Goal: Transaction & Acquisition: Purchase product/service

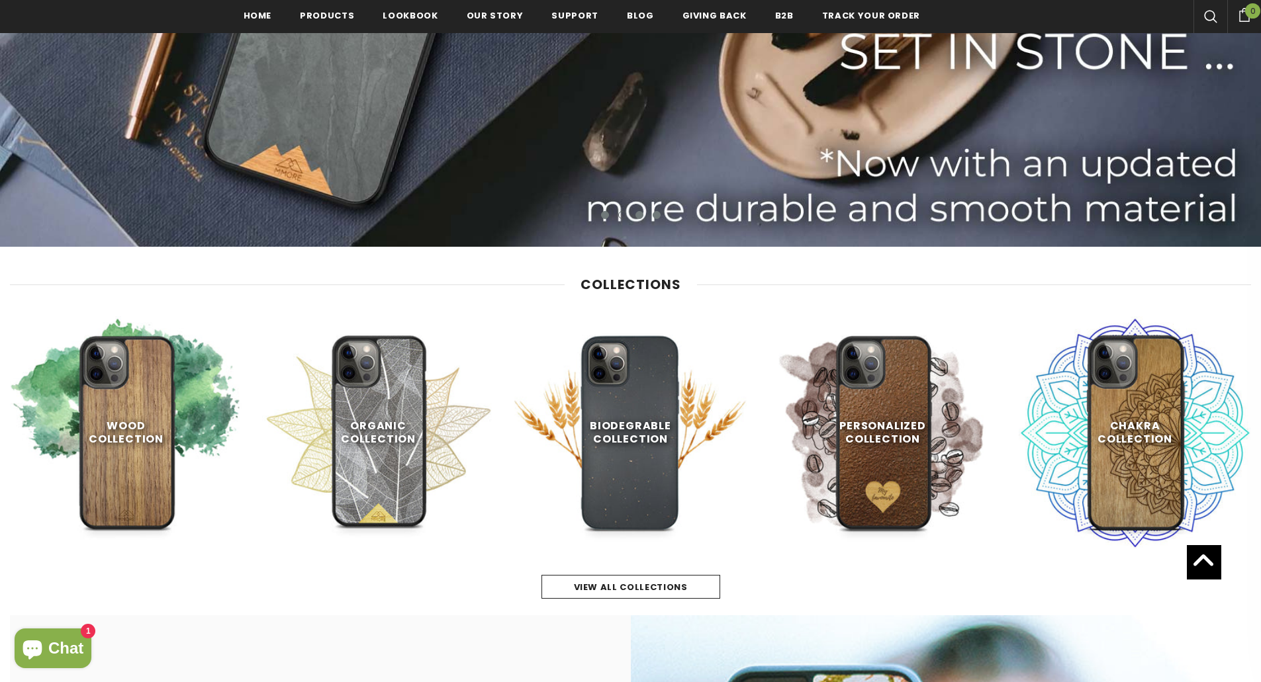
scroll to position [463, 0]
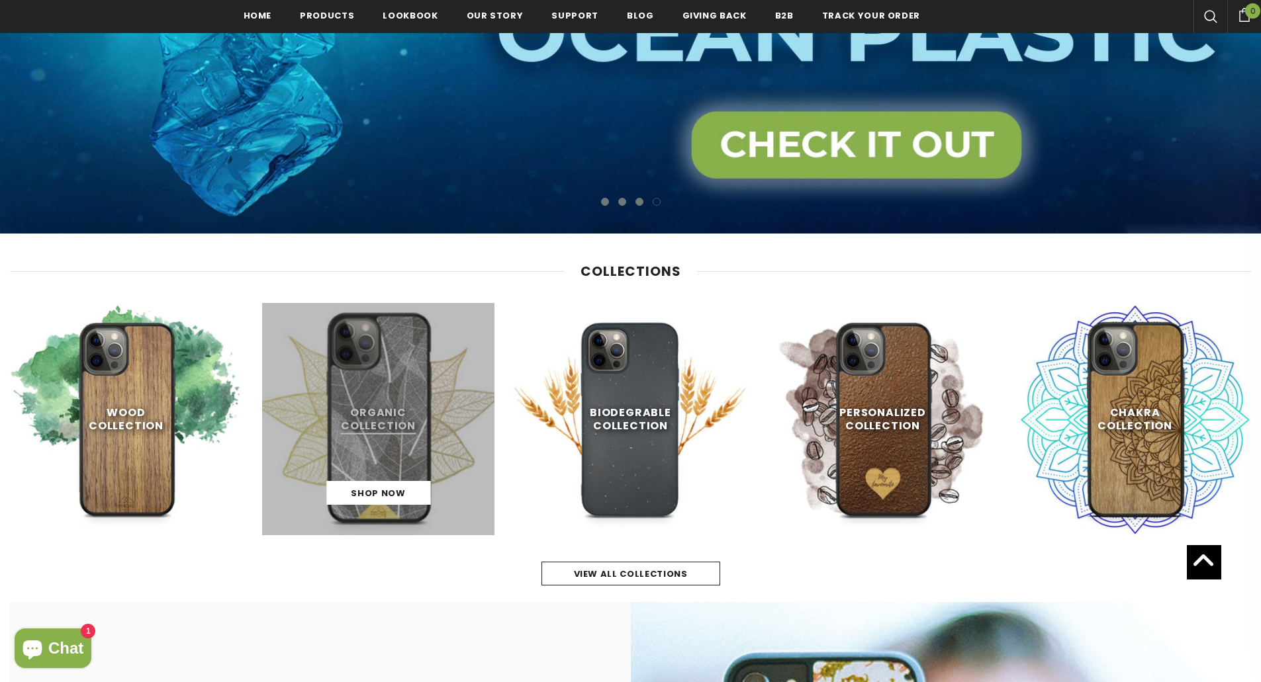
click at [375, 429] on link at bounding box center [378, 419] width 232 height 232
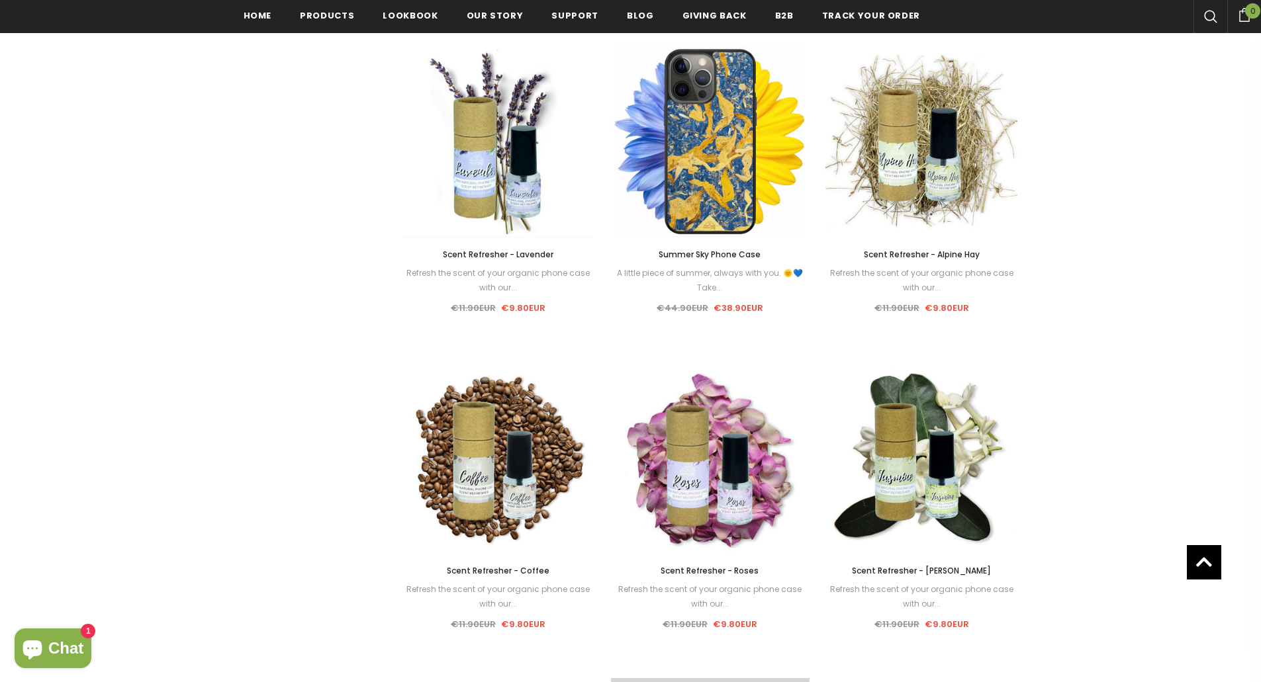
scroll to position [1327, 0]
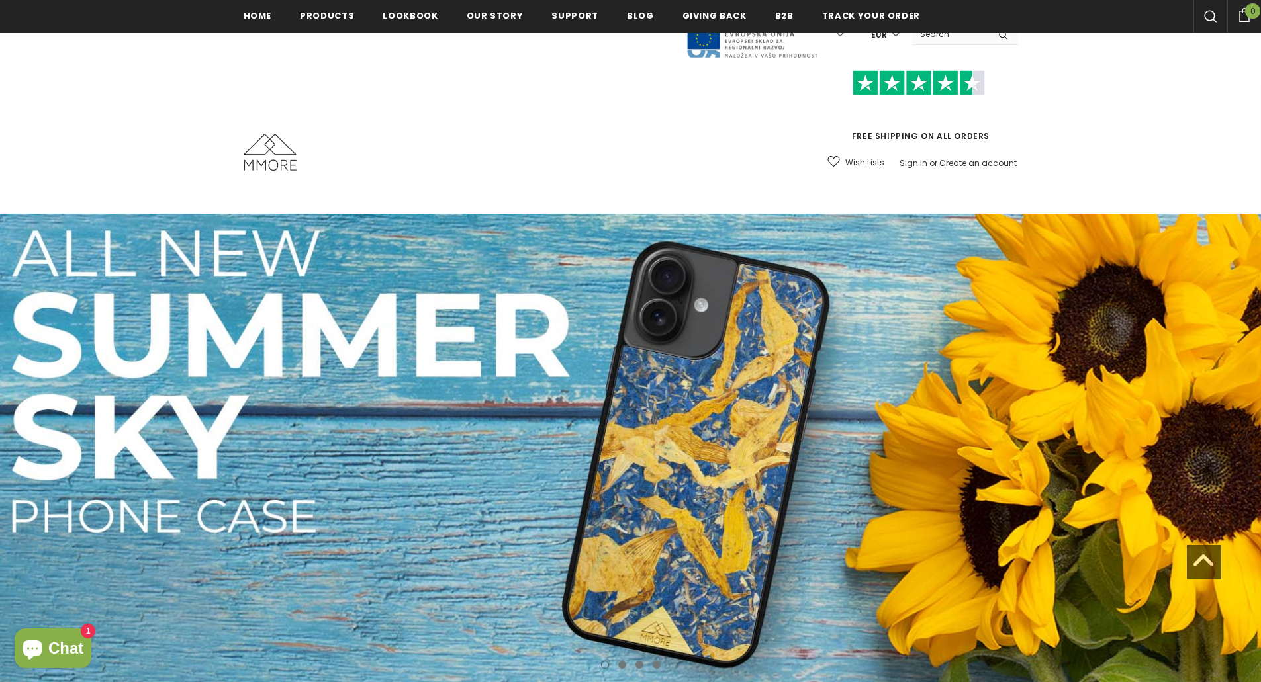
scroll to position [463, 0]
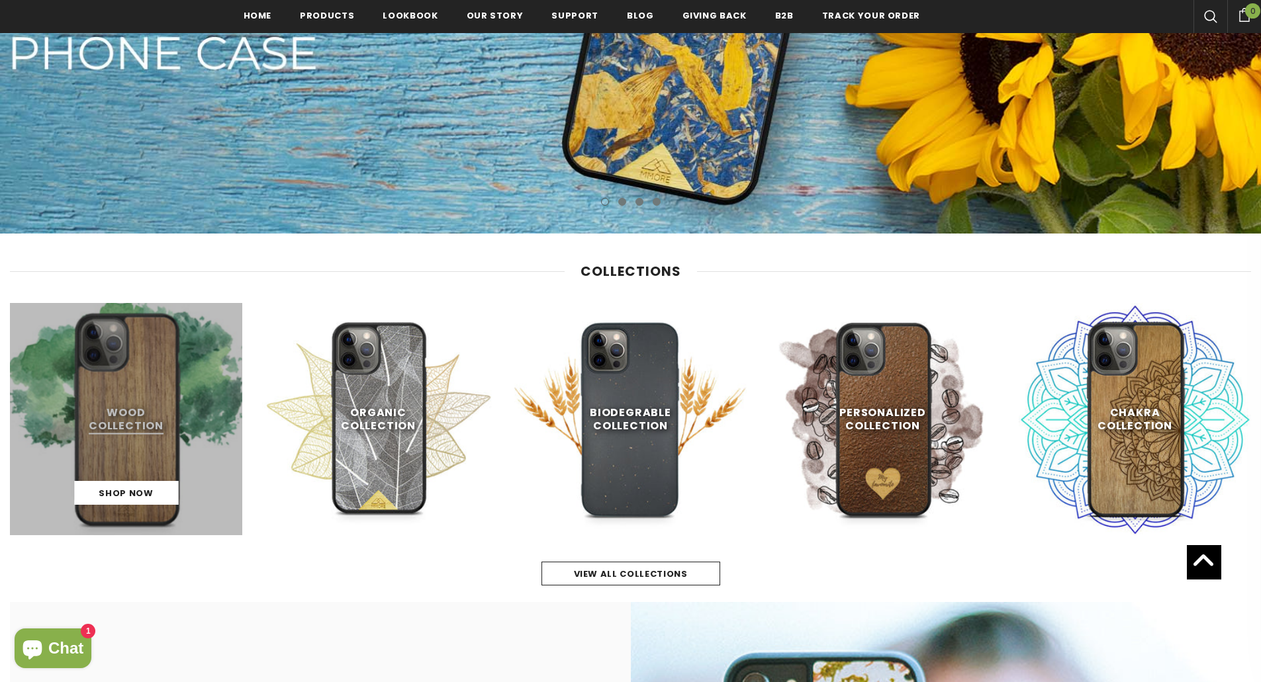
click at [123, 444] on link at bounding box center [126, 419] width 232 height 232
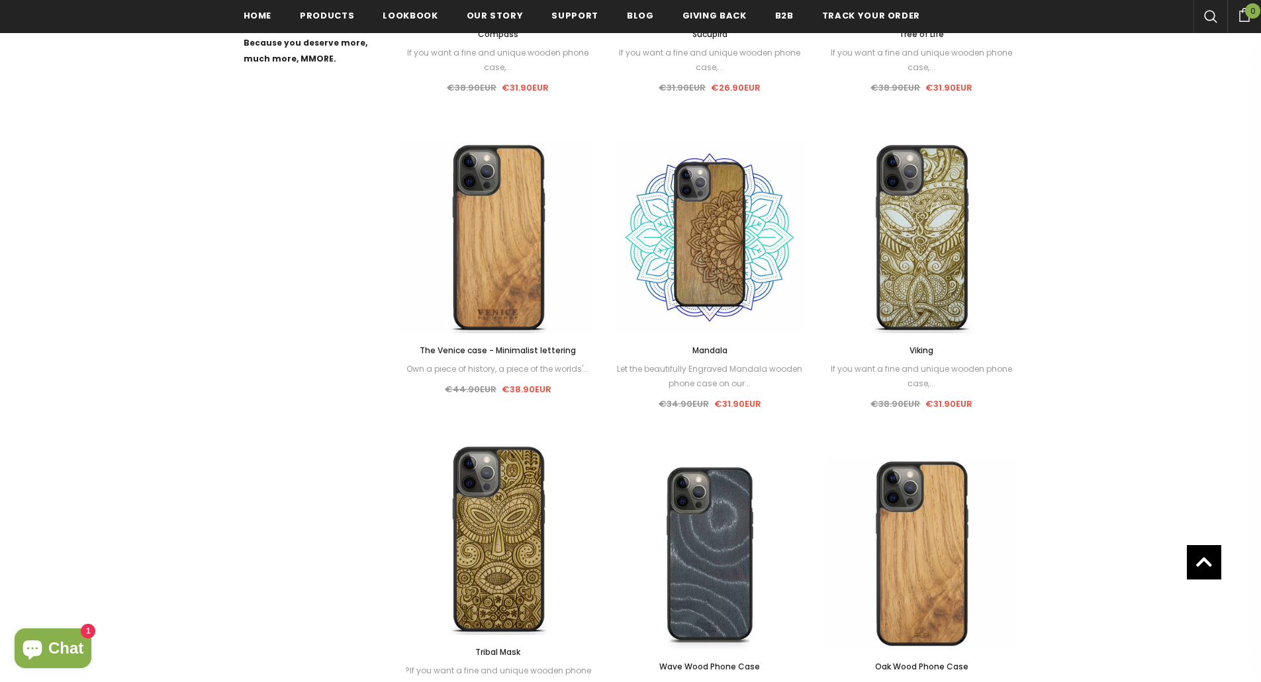
scroll to position [533, 0]
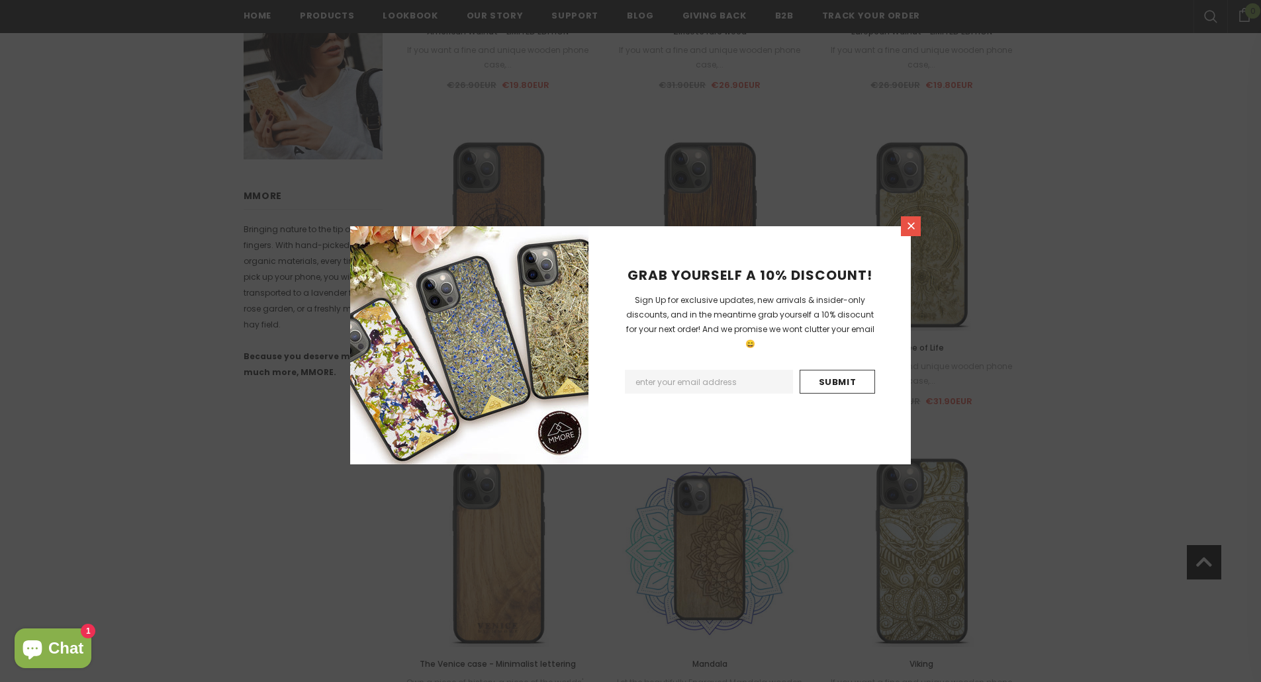
click at [911, 221] on icon at bounding box center [910, 225] width 11 height 11
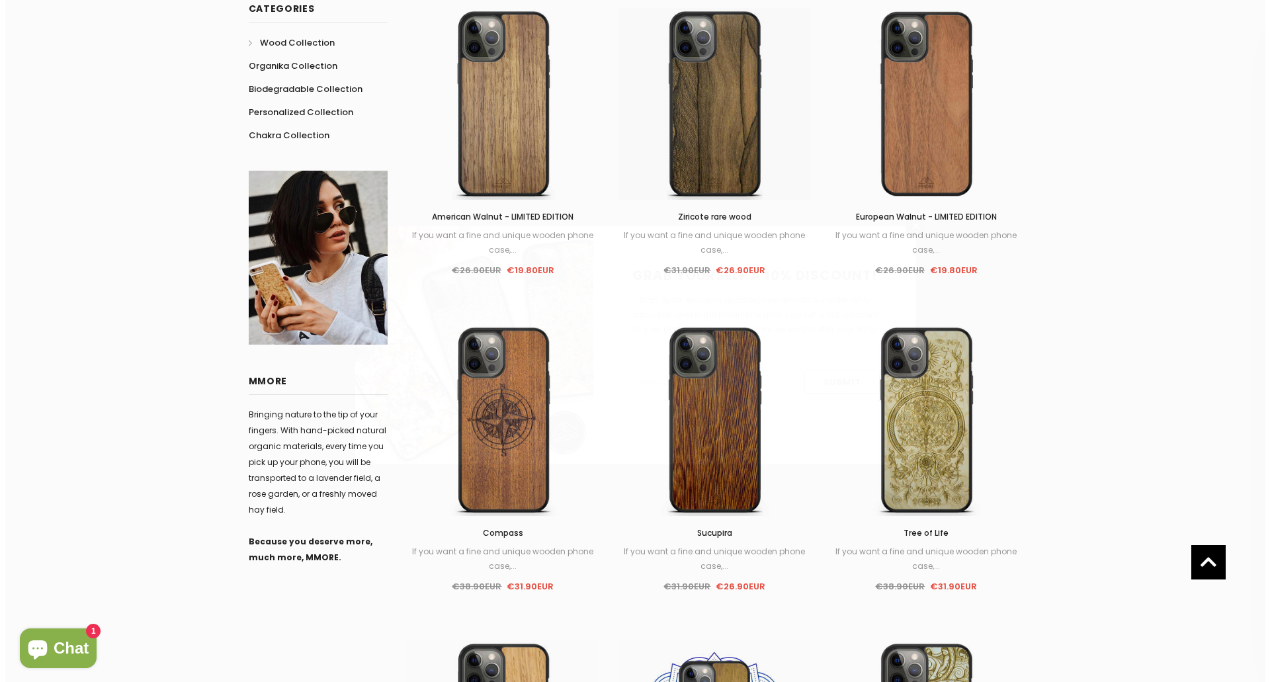
scroll to position [136, 0]
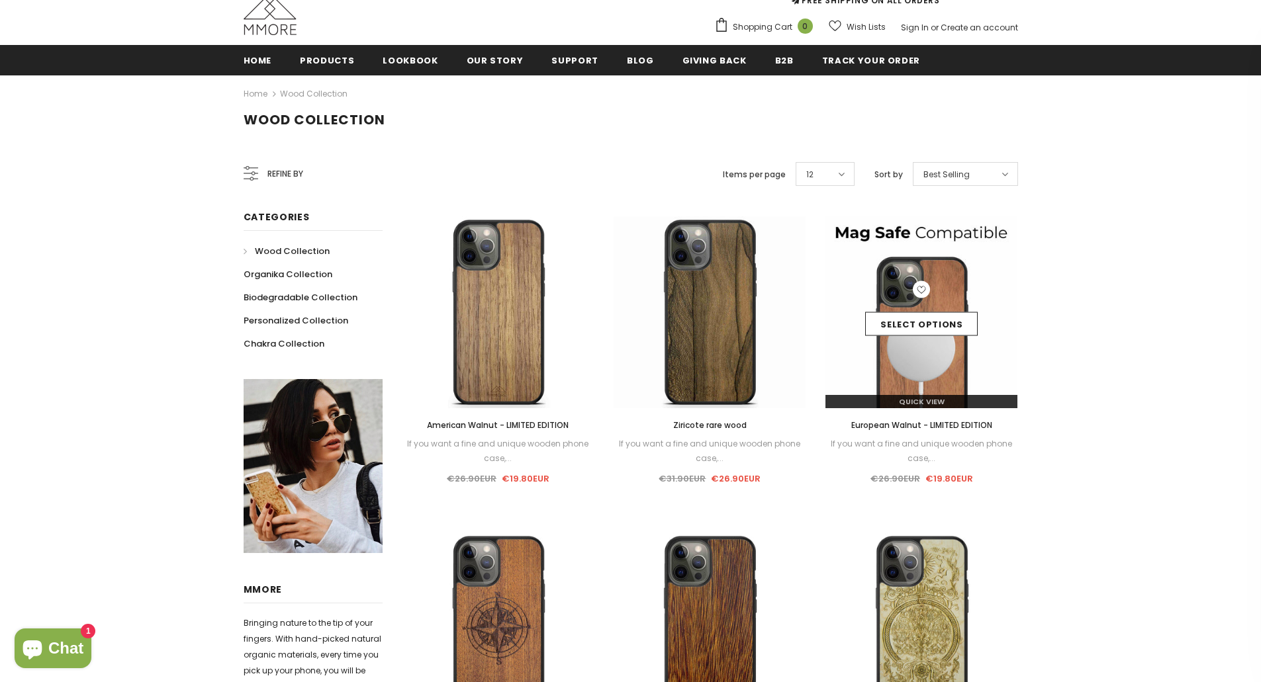
click at [948, 400] on link "Quick View" at bounding box center [921, 401] width 192 height 13
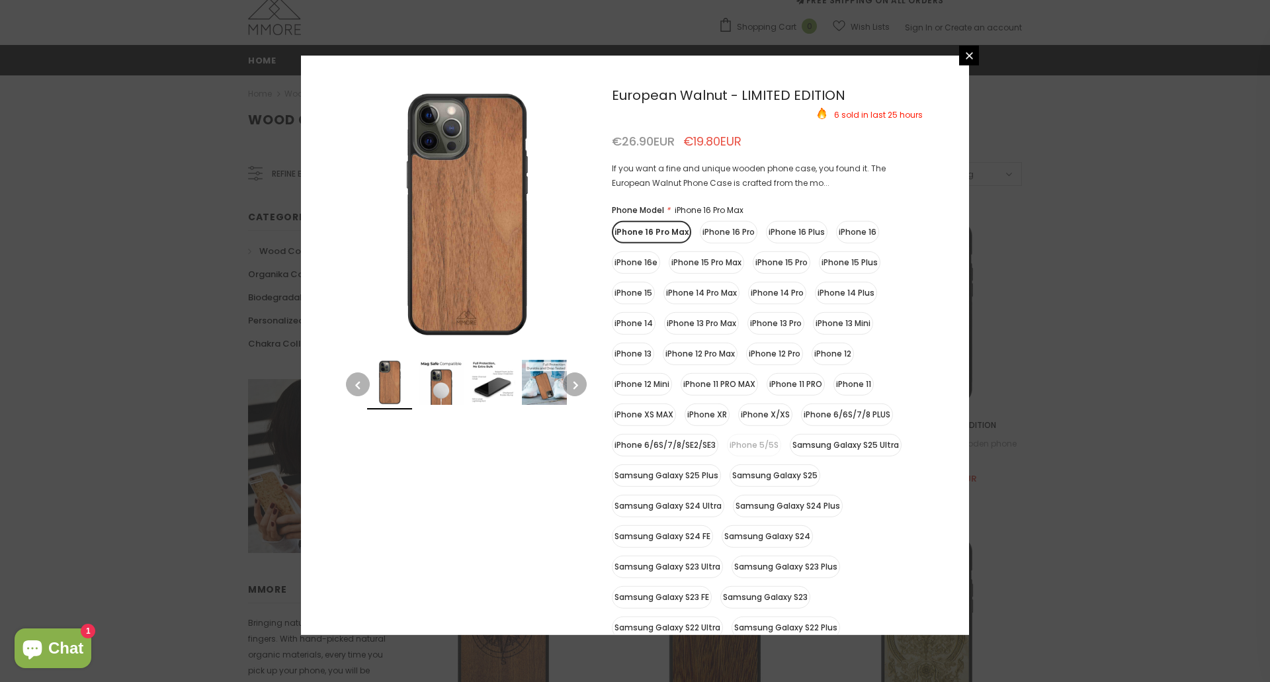
click at [579, 380] on button "button" at bounding box center [575, 385] width 24 height 24
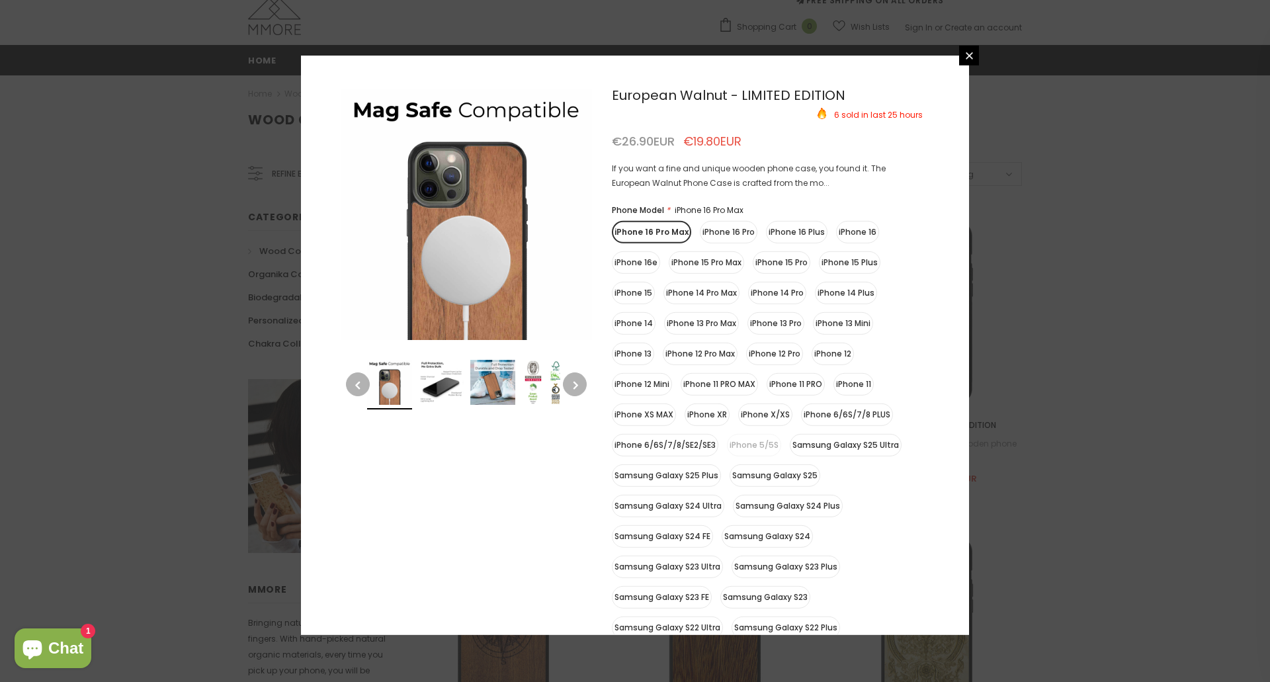
click at [579, 380] on button "button" at bounding box center [575, 385] width 24 height 24
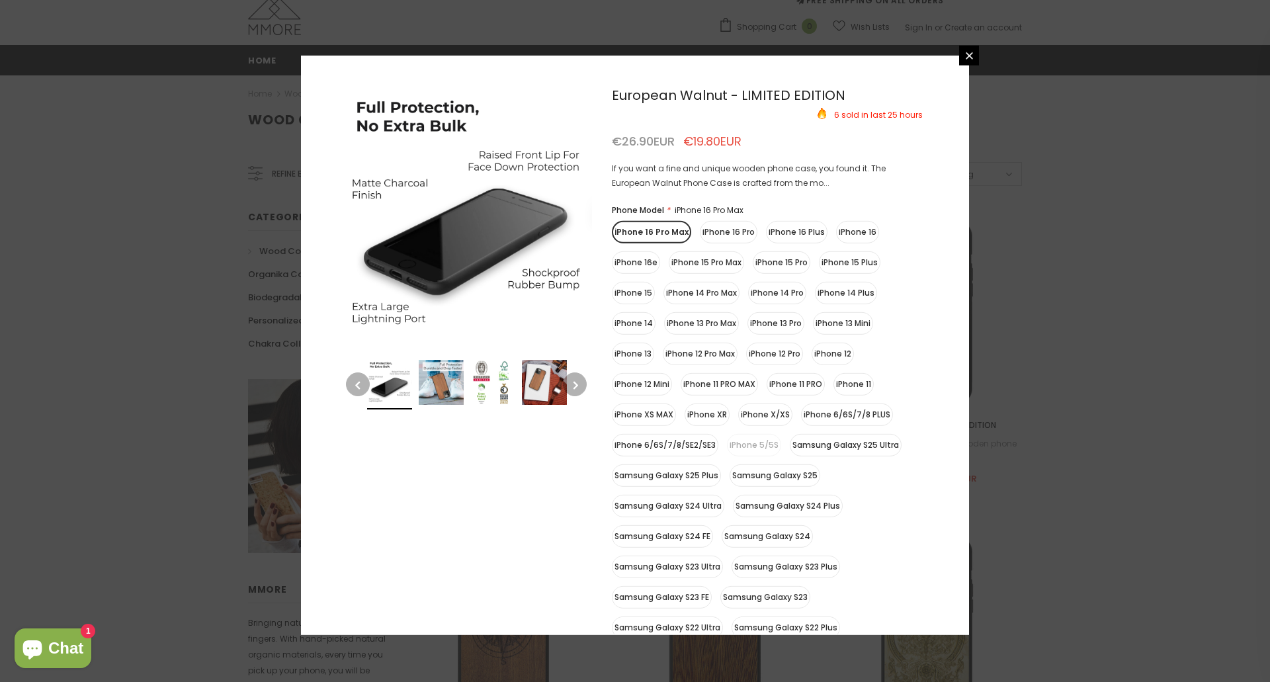
click at [579, 380] on button "button" at bounding box center [575, 385] width 24 height 24
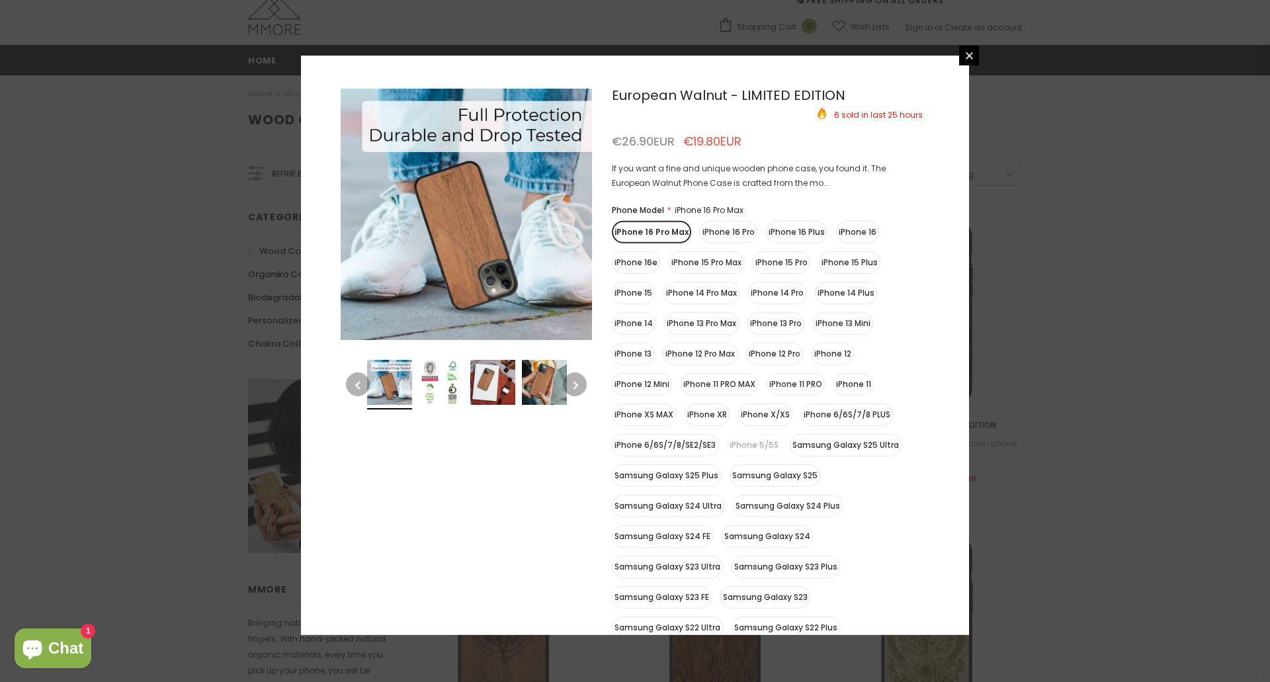
click at [579, 380] on button "button" at bounding box center [575, 385] width 24 height 24
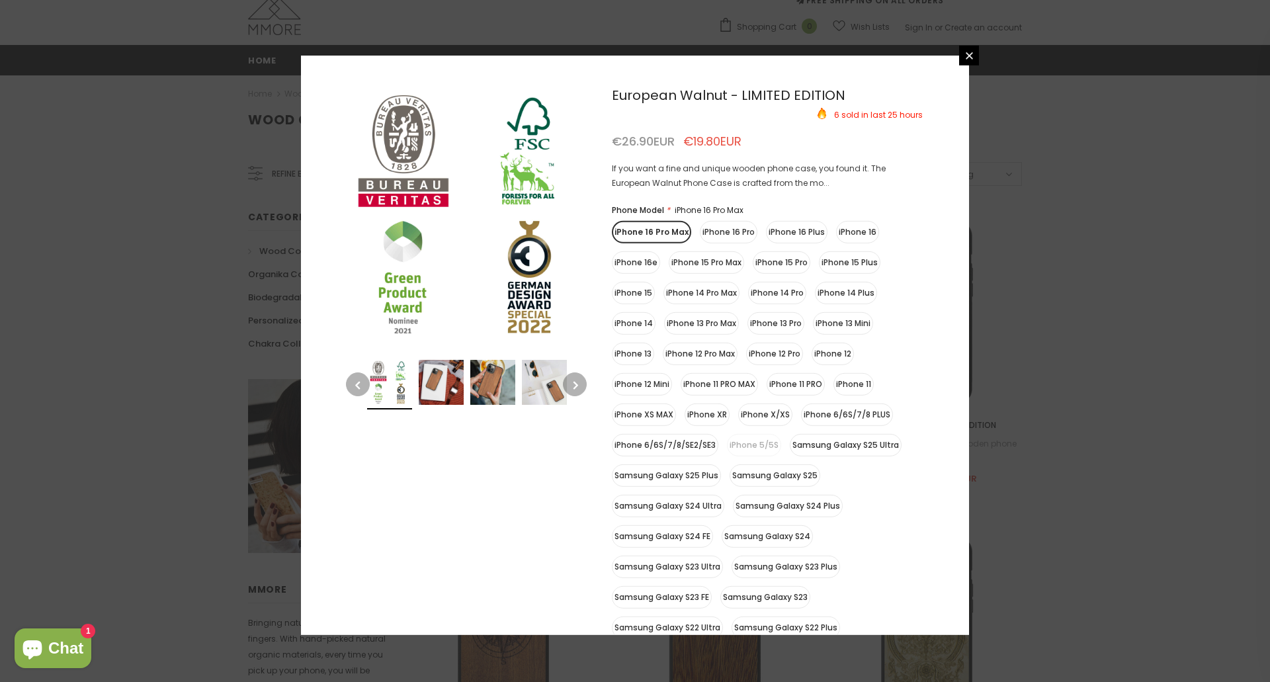
click at [579, 381] on button "button" at bounding box center [575, 385] width 24 height 24
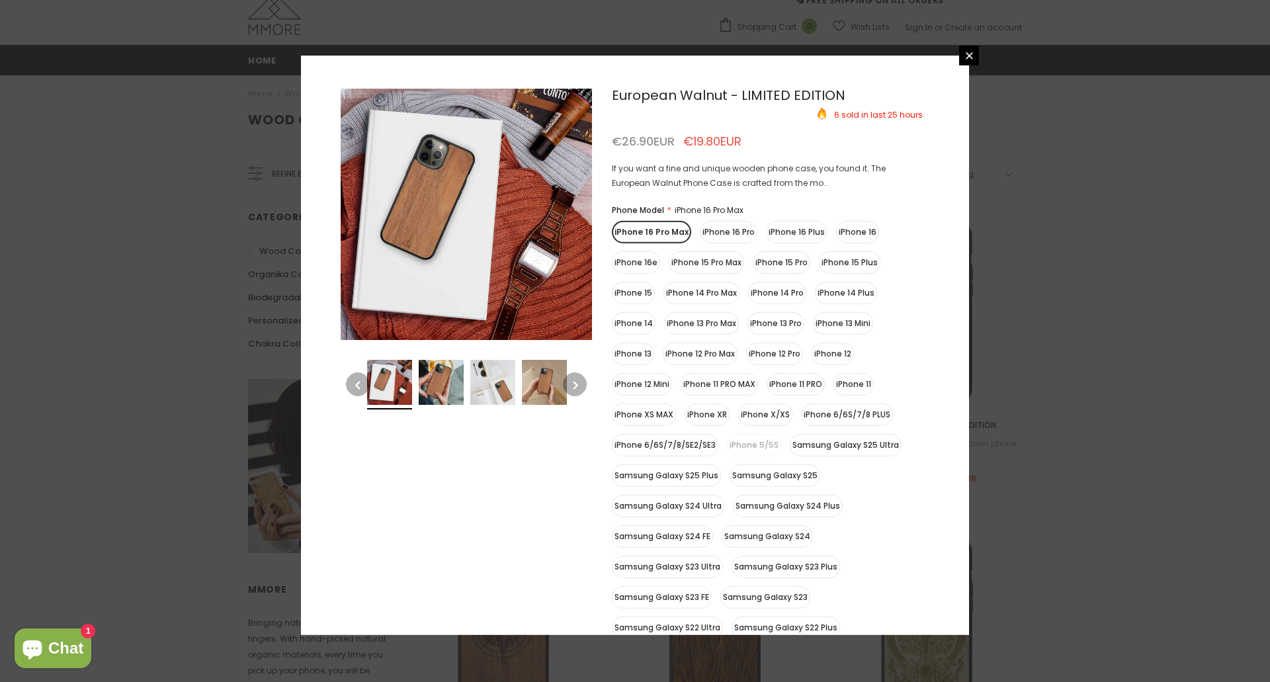
click at [579, 381] on button "button" at bounding box center [575, 385] width 24 height 24
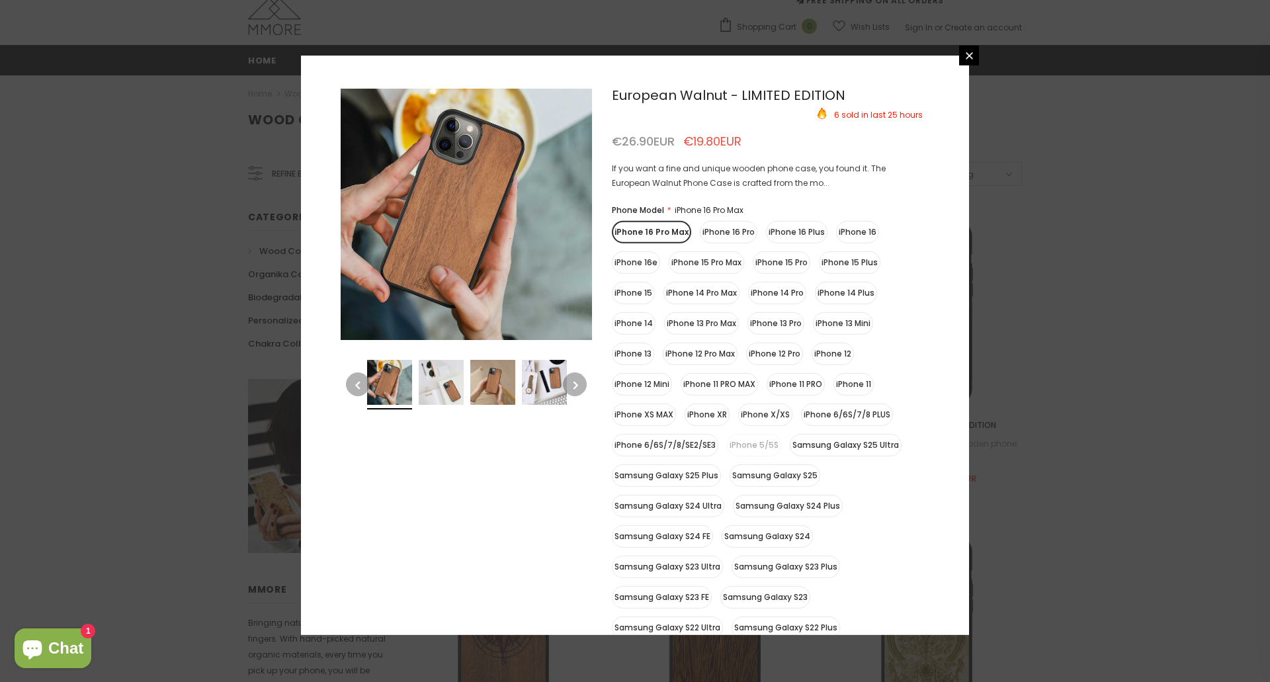
click at [579, 381] on button "button" at bounding box center [575, 385] width 24 height 24
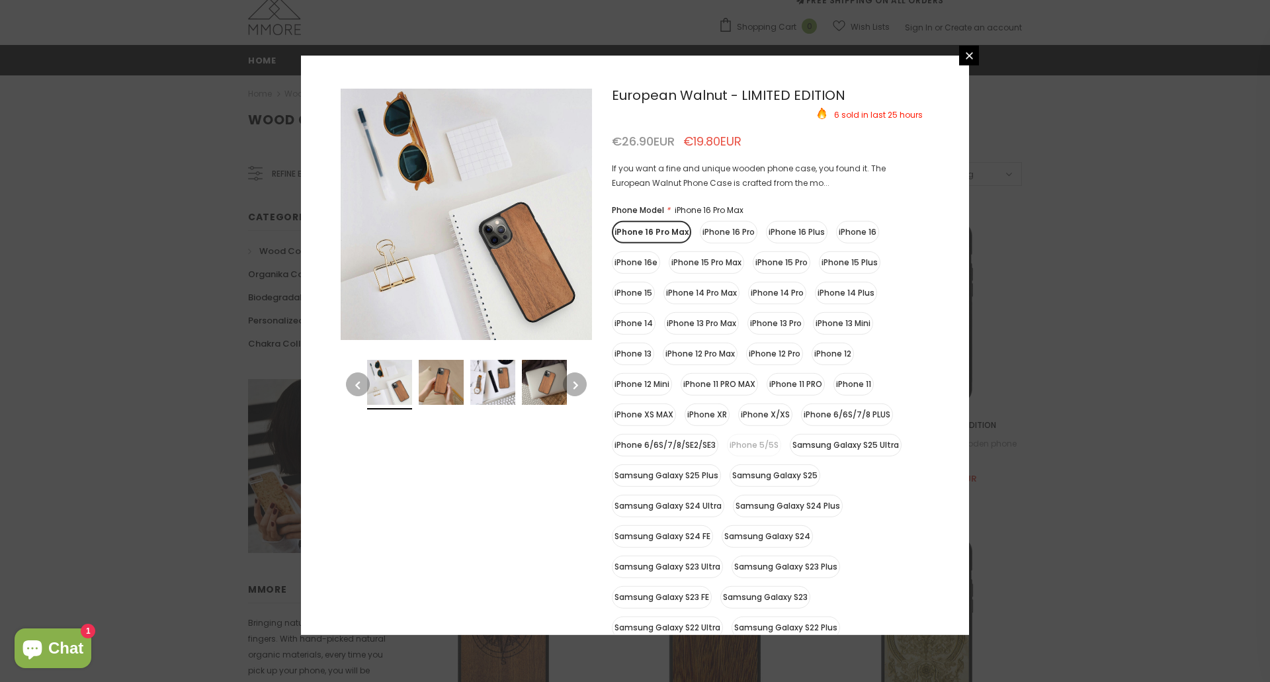
click at [579, 381] on button "button" at bounding box center [575, 385] width 24 height 24
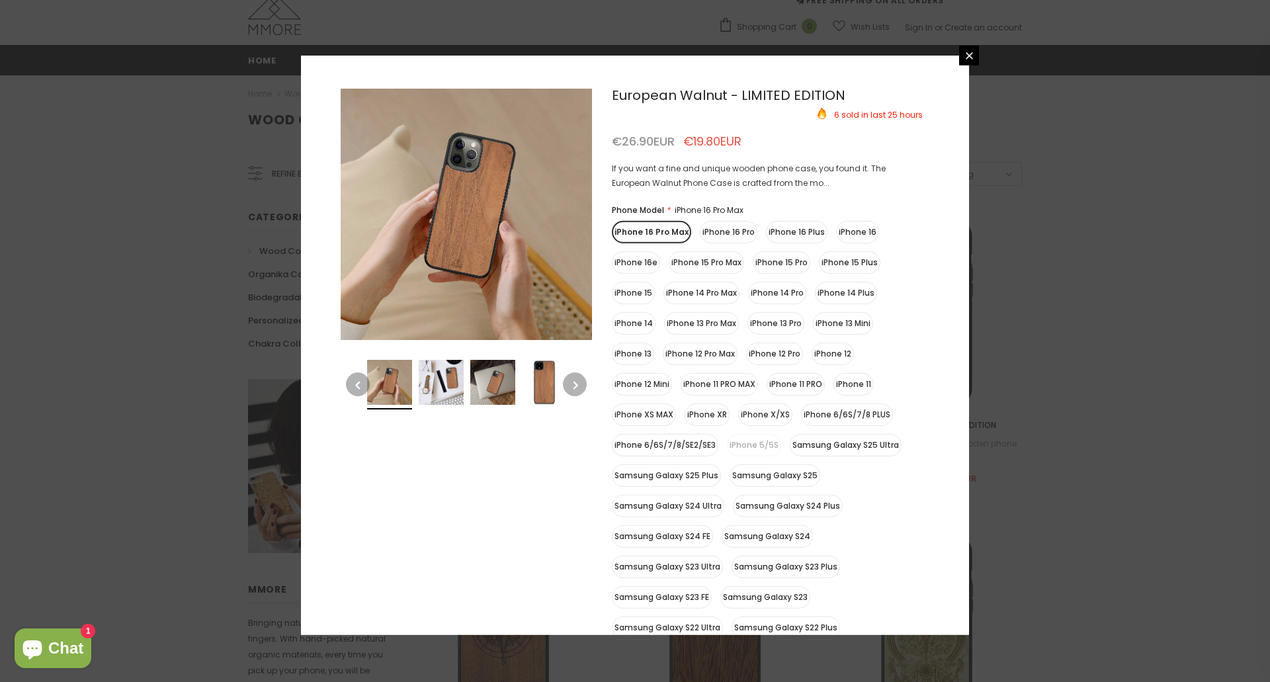
click at [579, 381] on button "button" at bounding box center [575, 385] width 24 height 24
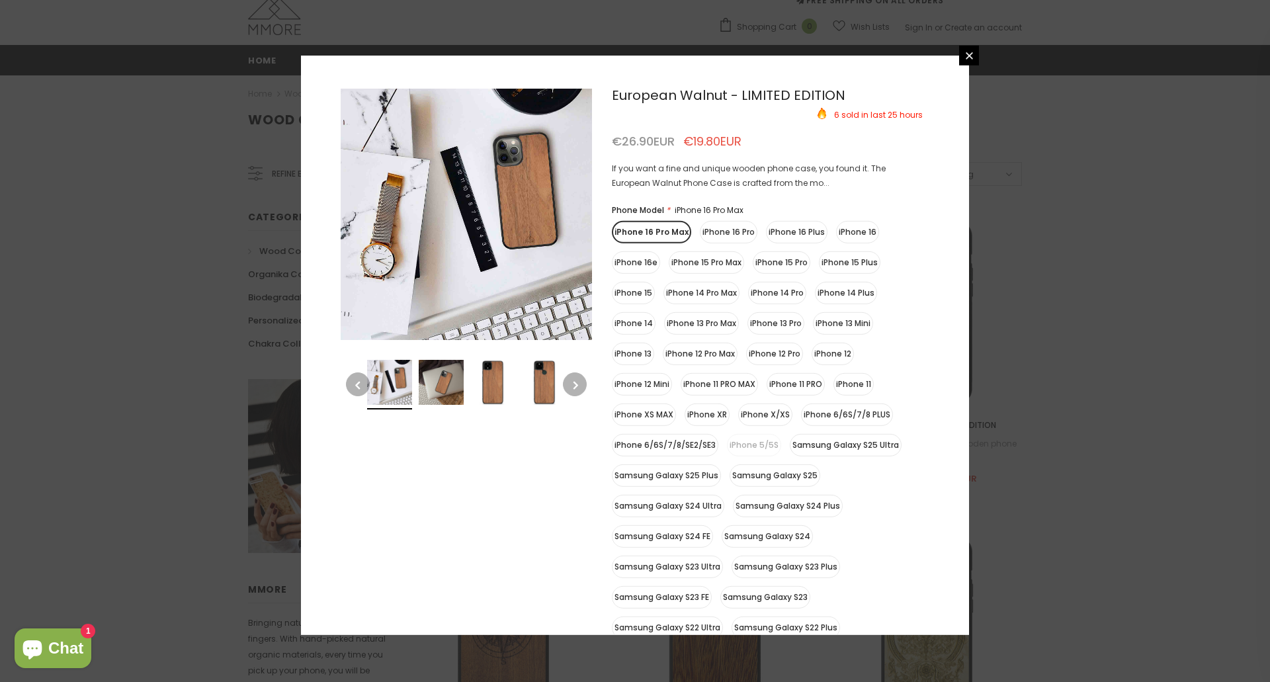
click at [579, 381] on button "button" at bounding box center [575, 385] width 24 height 24
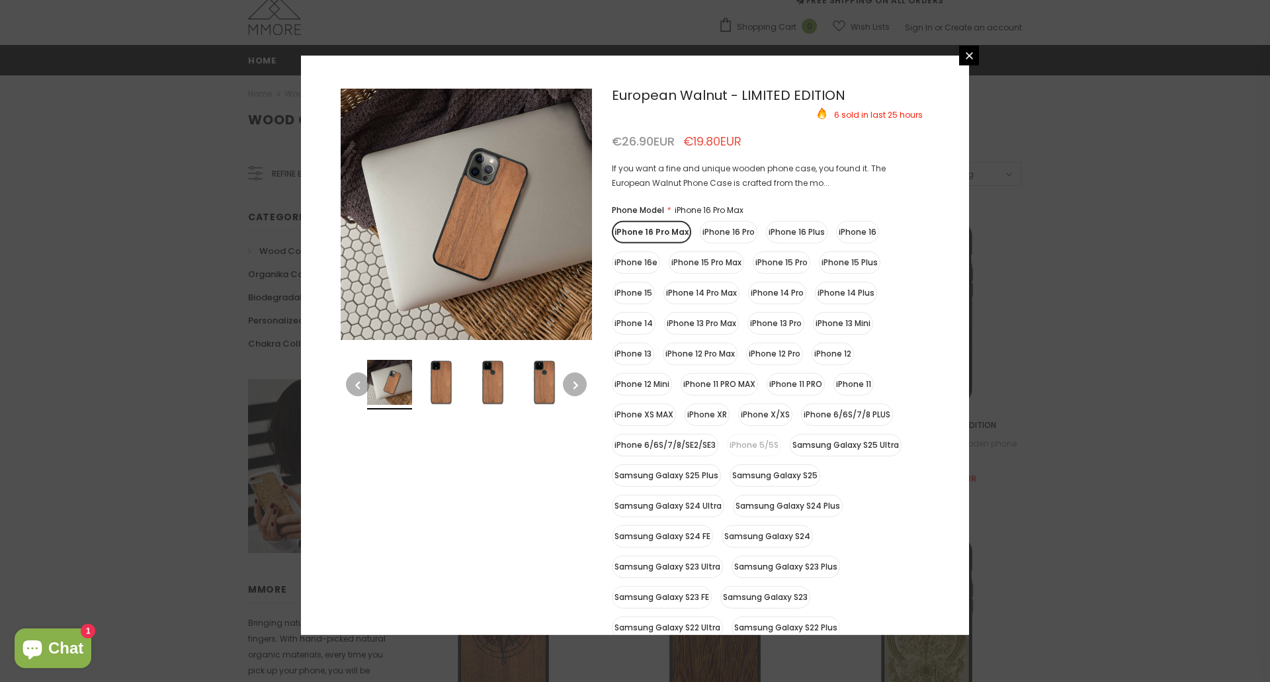
click at [579, 381] on button "button" at bounding box center [575, 385] width 24 height 24
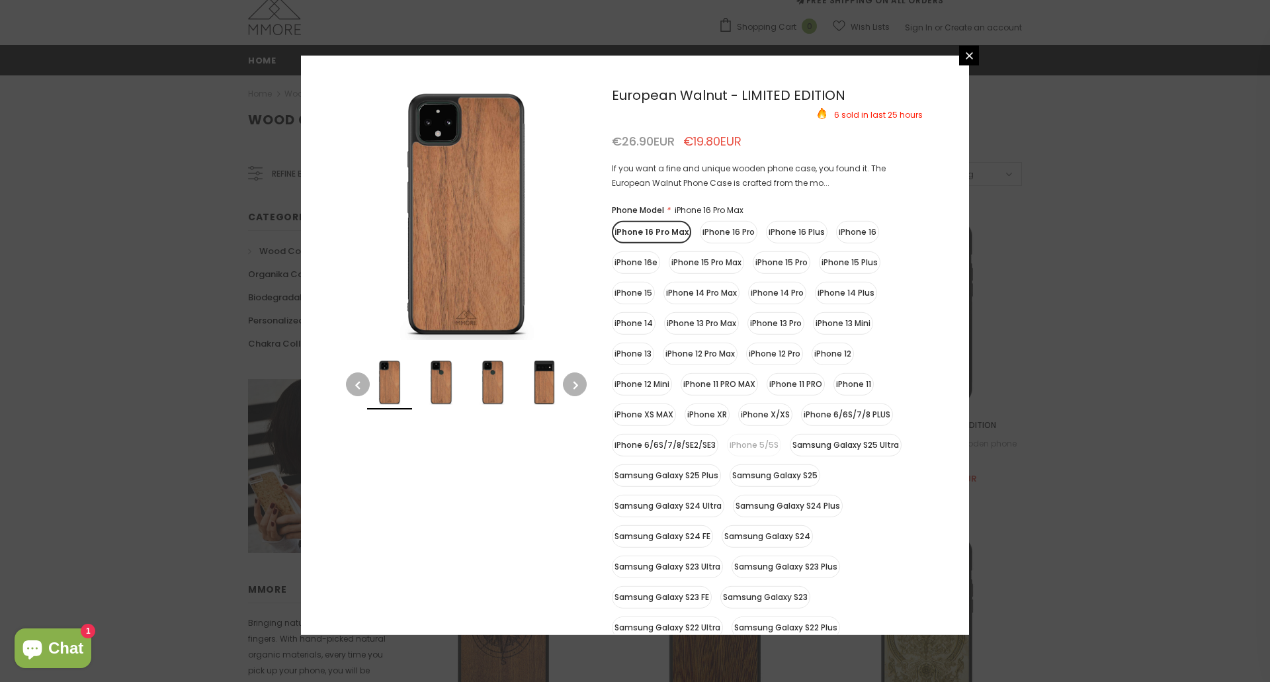
click at [579, 381] on button "button" at bounding box center [575, 385] width 24 height 24
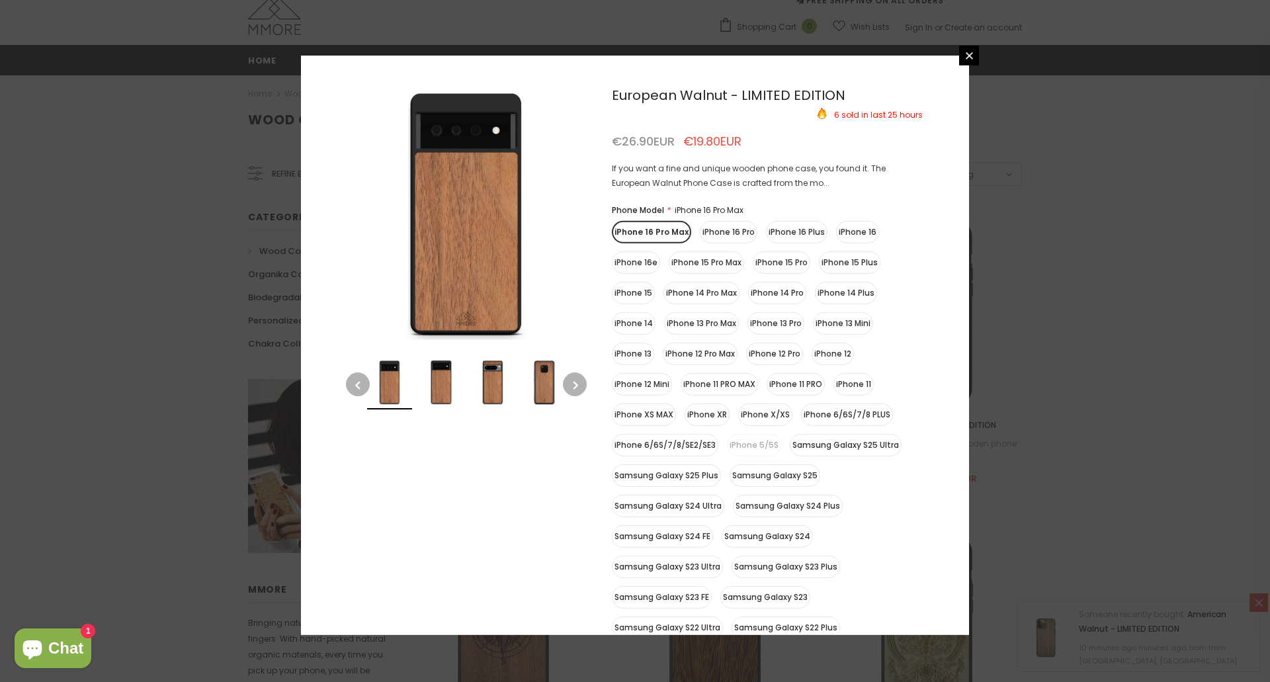
click at [579, 381] on button "button" at bounding box center [575, 385] width 24 height 24
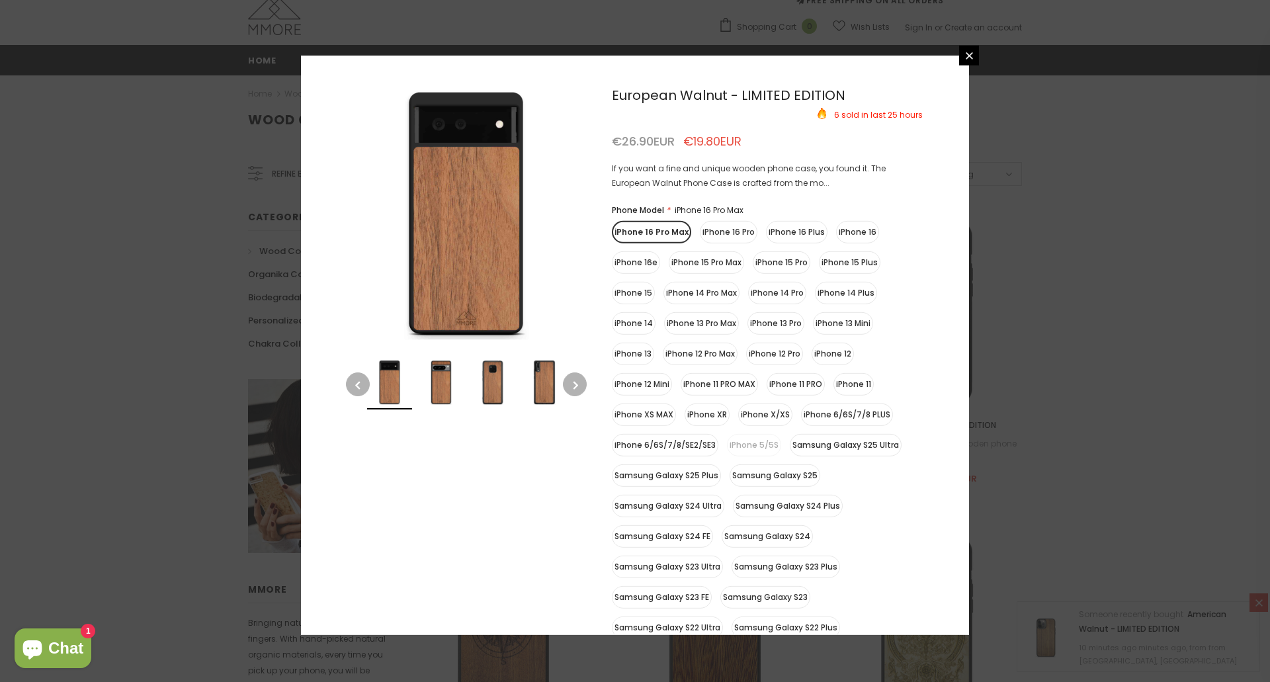
click at [579, 381] on button "button" at bounding box center [575, 385] width 24 height 24
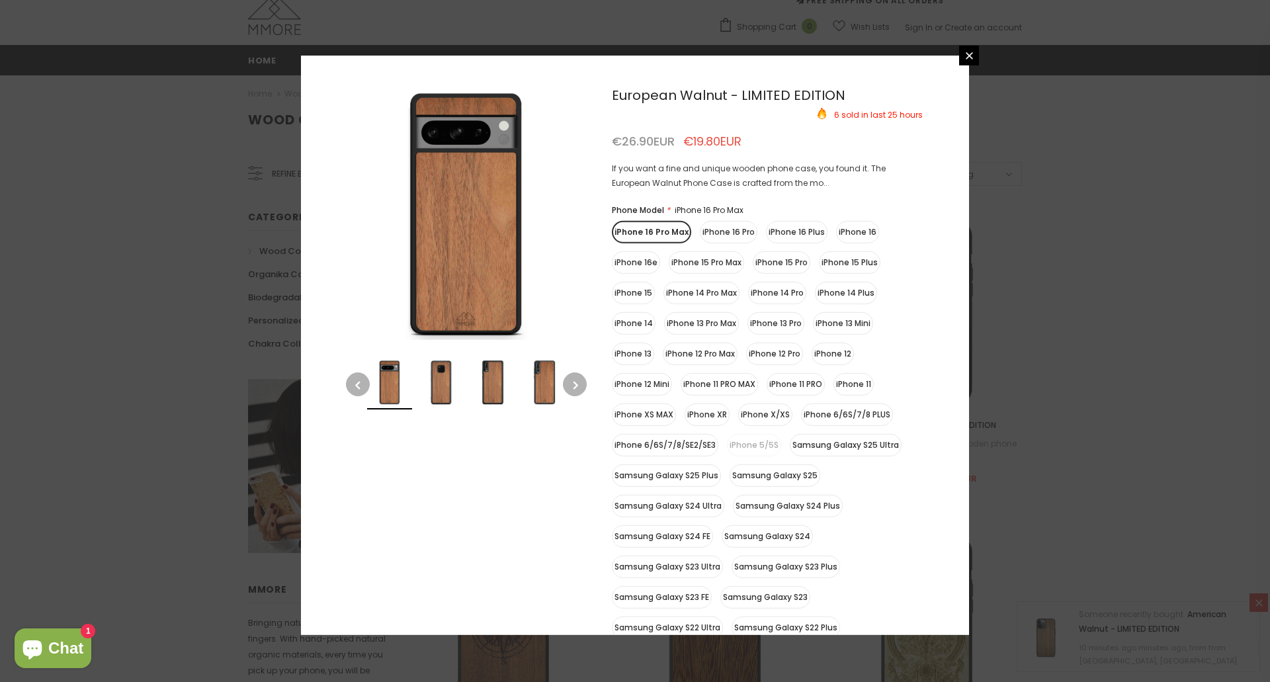
click at [639, 264] on label "iPhone 16e" at bounding box center [636, 262] width 48 height 22
click at [0, 0] on input "iPhone 16e" at bounding box center [0, 0] width 0 height 0
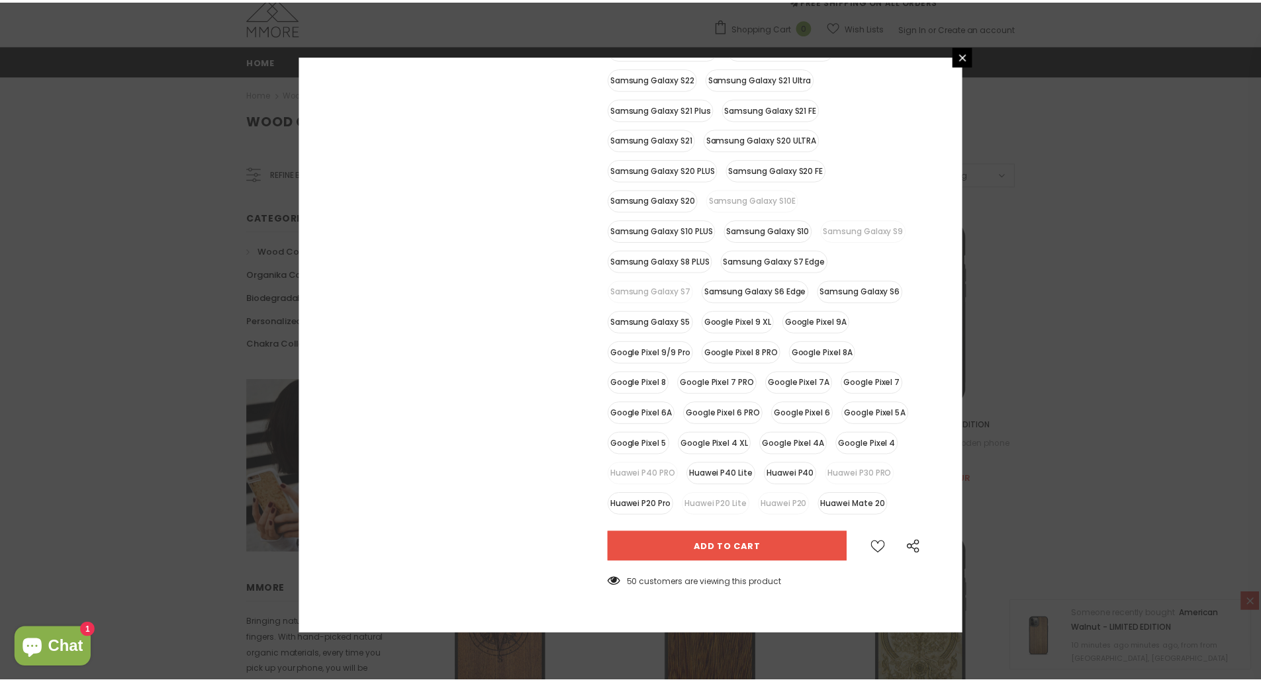
scroll to position [580, 0]
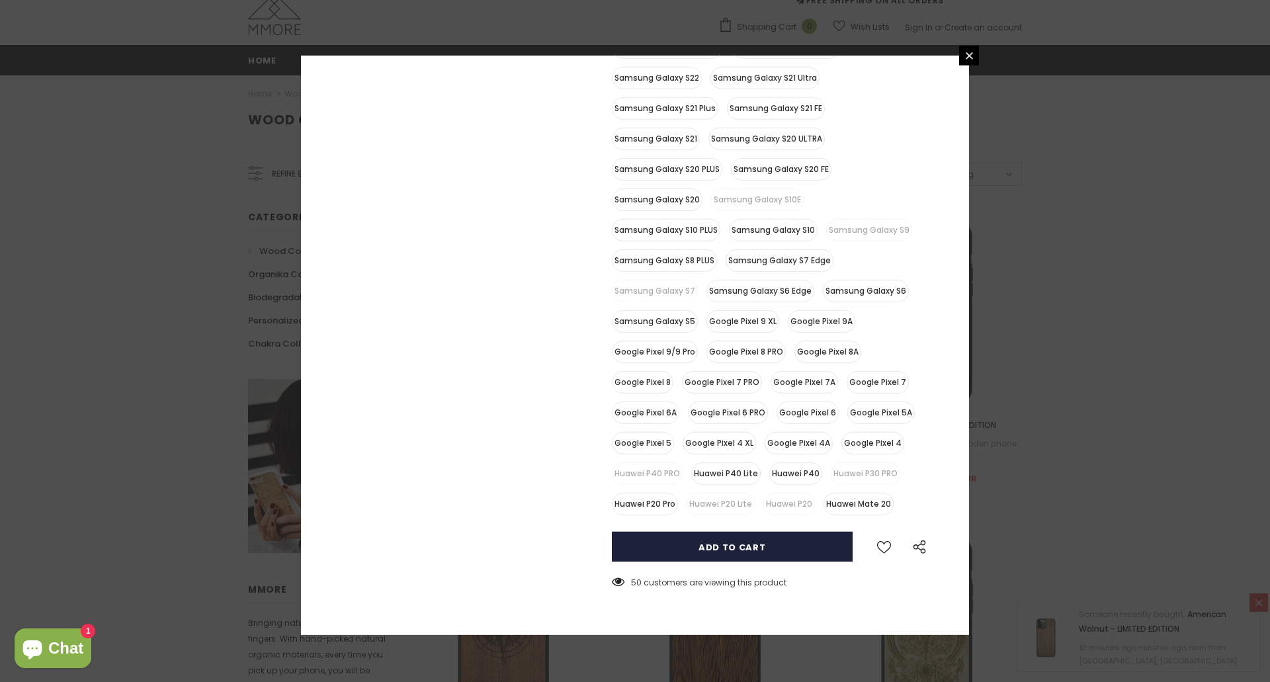
click at [693, 543] on input "Add to cart" at bounding box center [732, 546] width 241 height 30
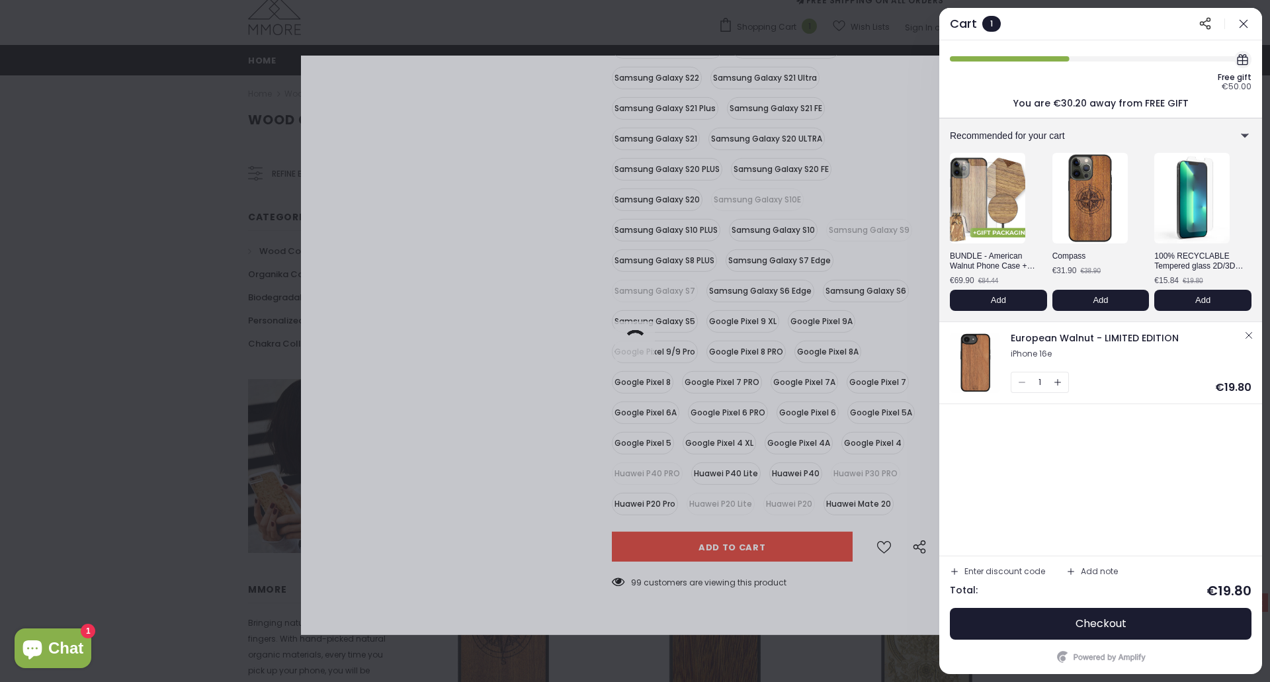
click at [1246, 21] on icon "button" at bounding box center [1243, 23] width 13 height 13
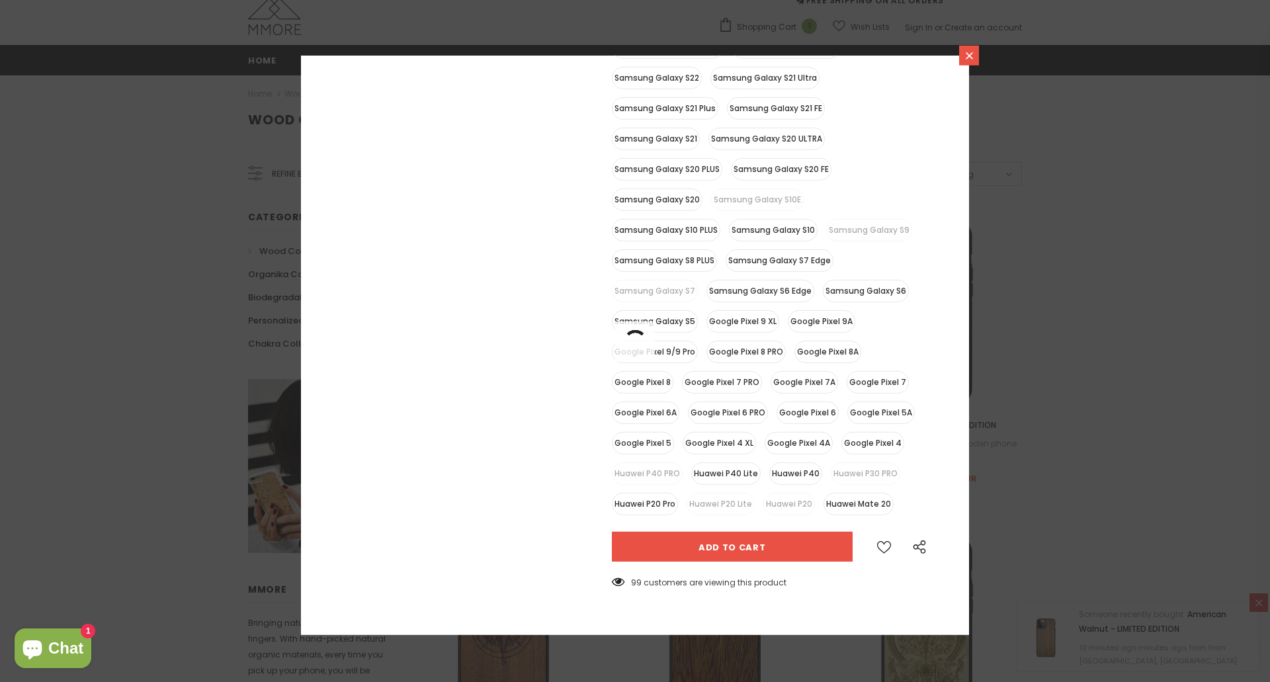
click at [973, 56] on icon at bounding box center [969, 55] width 11 height 11
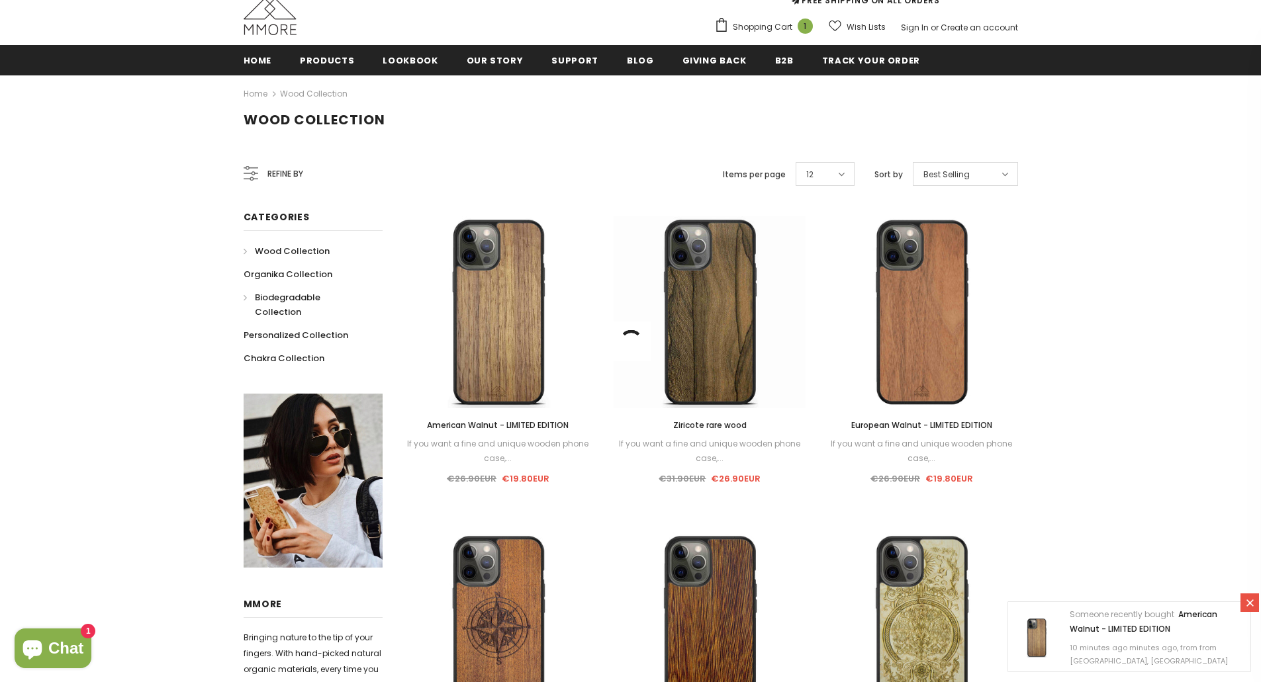
click at [300, 298] on span "Biodegradable Collection" at bounding box center [288, 304] width 66 height 27
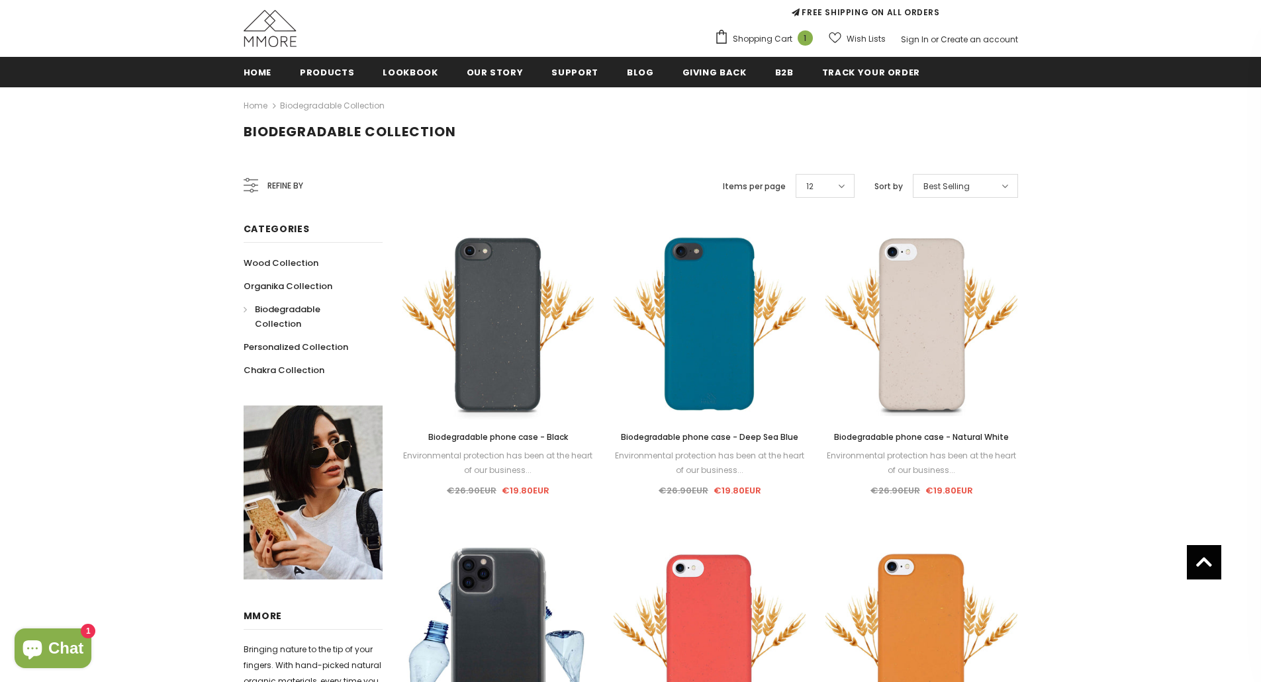
scroll to position [3, 0]
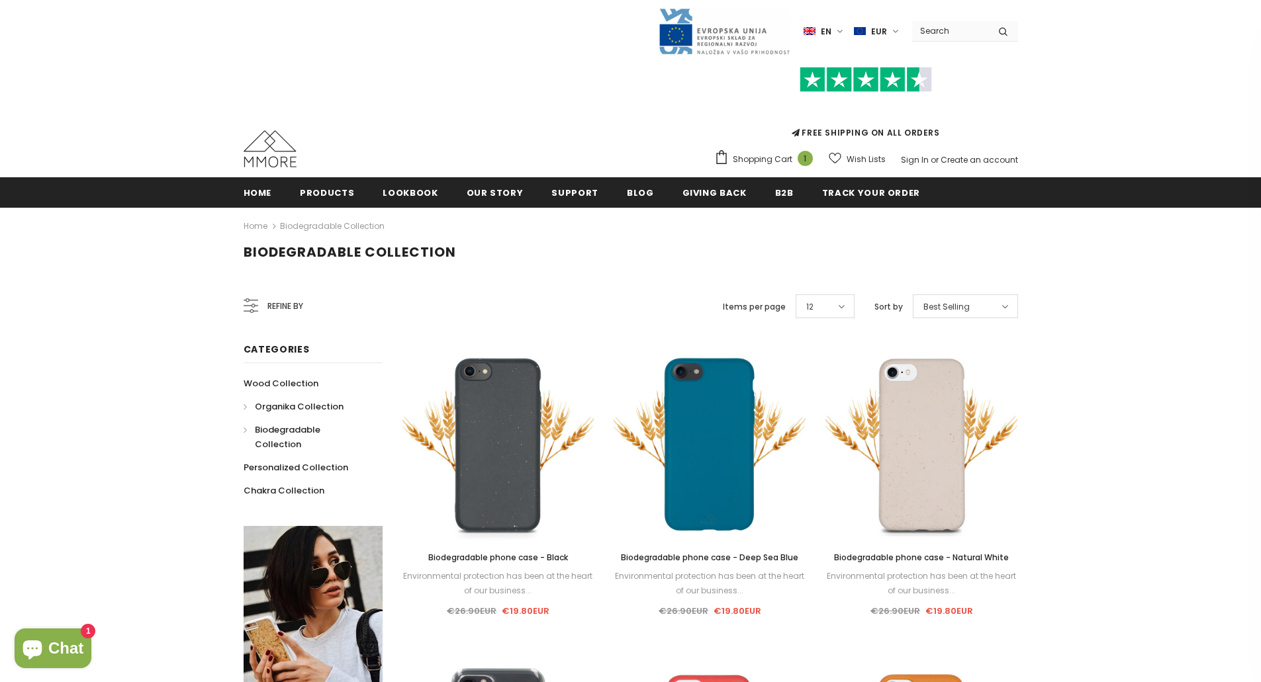
click at [285, 408] on span "Organika Collection" at bounding box center [299, 406] width 89 height 13
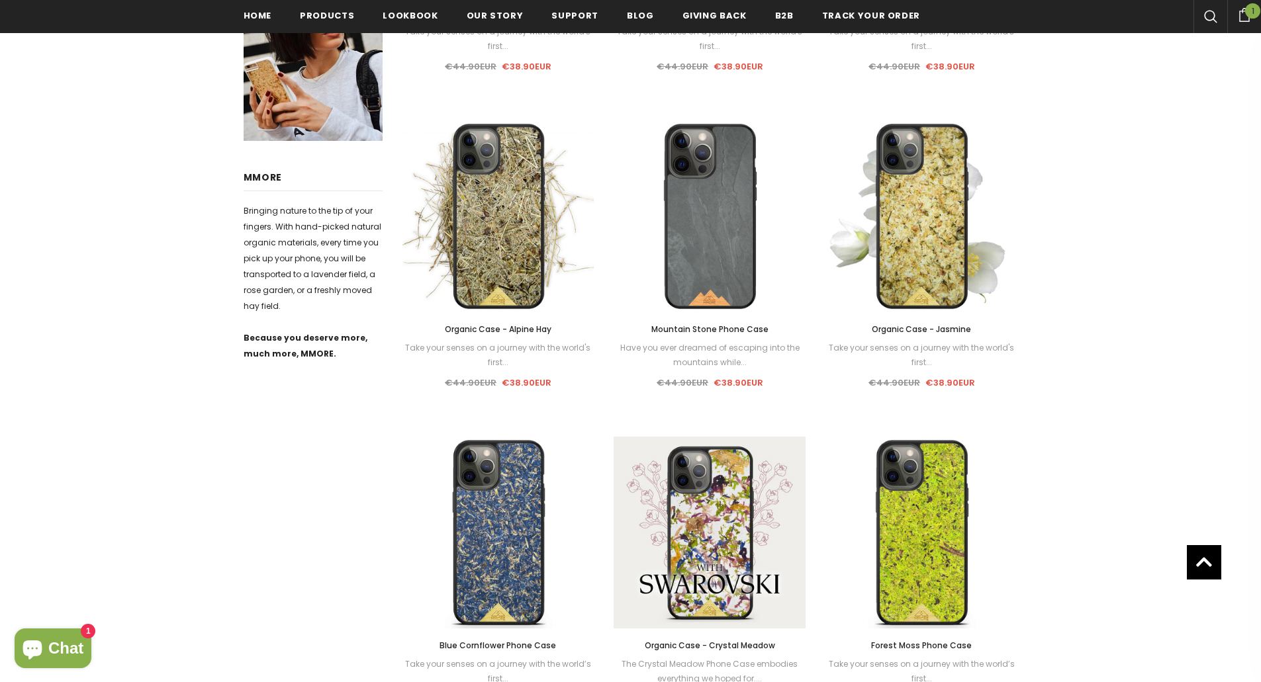
scroll to position [596, 0]
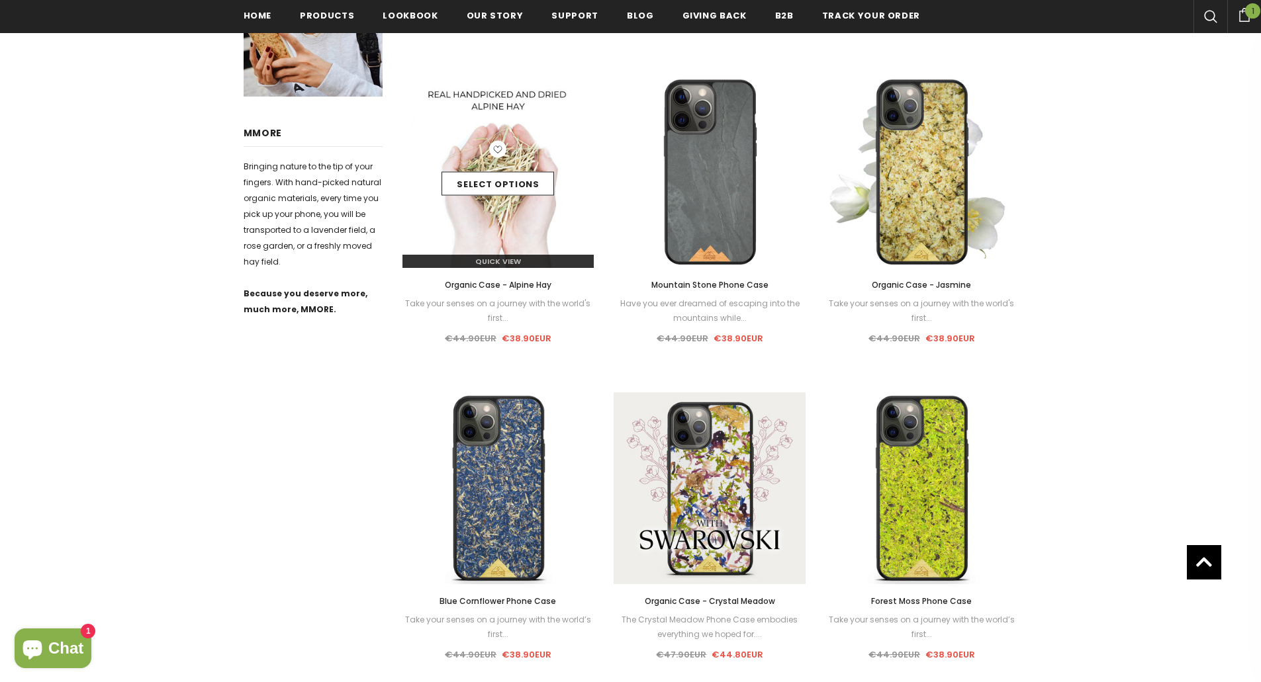
click at [493, 220] on img at bounding box center [498, 172] width 192 height 192
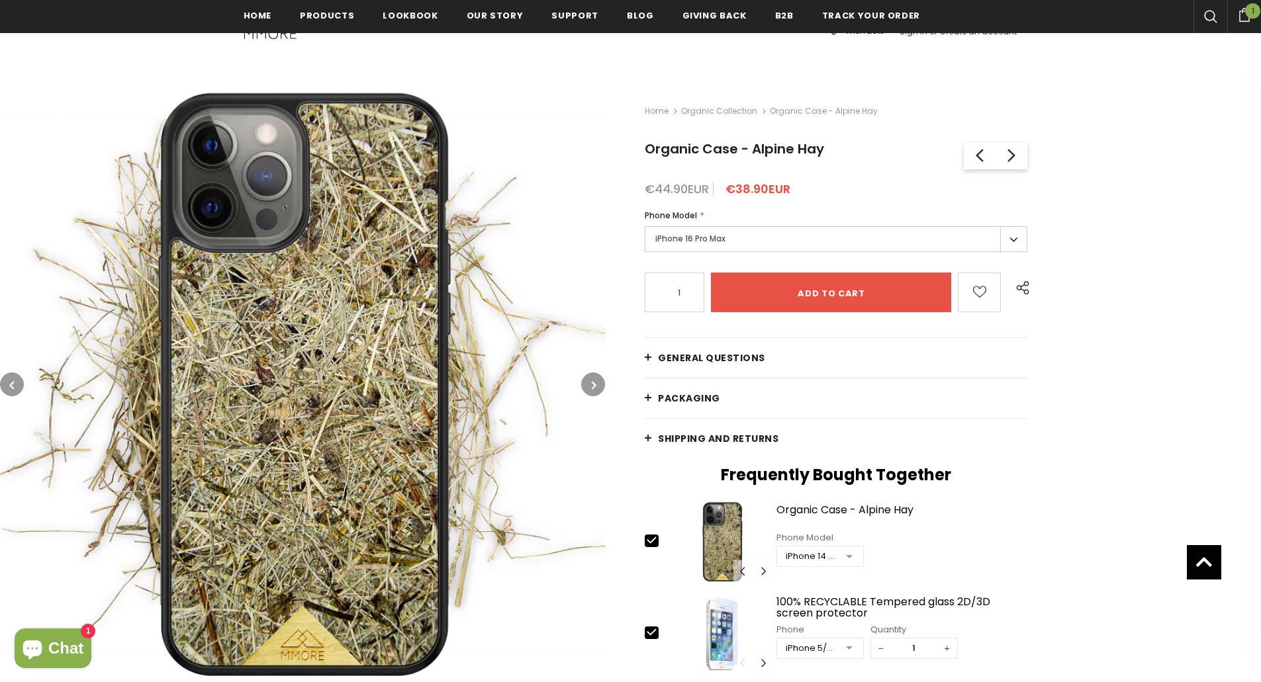
scroll to position [3, 0]
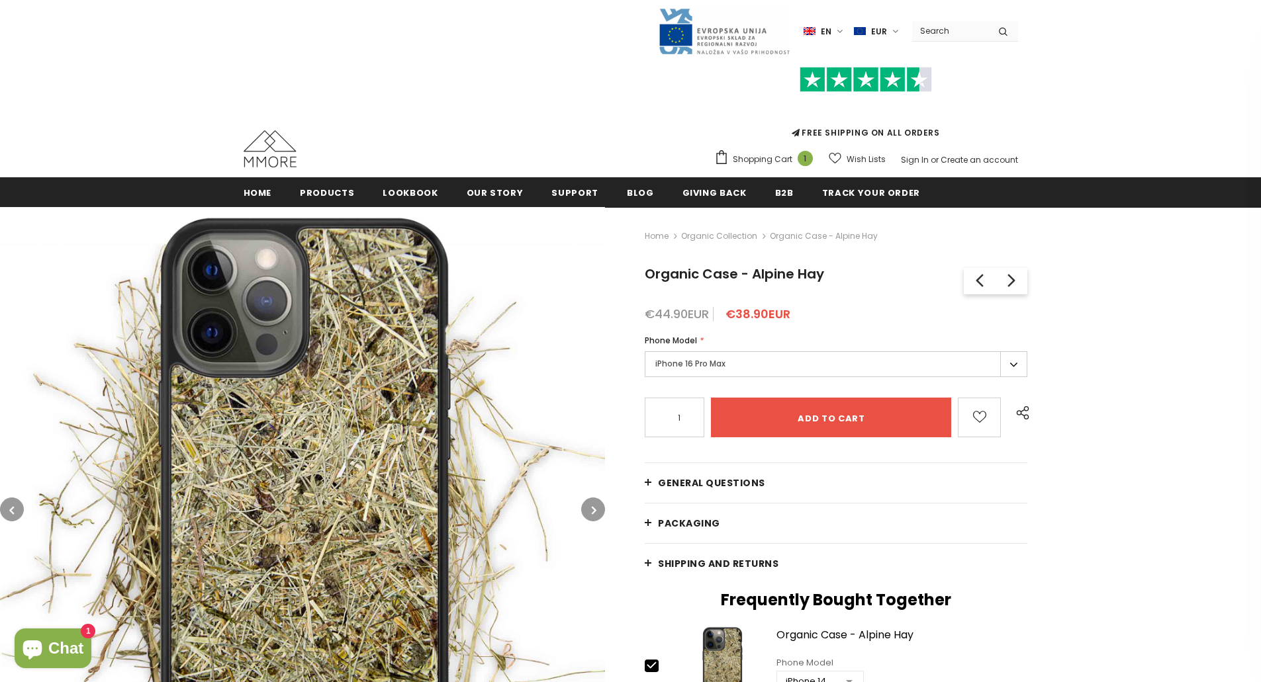
click at [1014, 371] on label "iPhone 16 Pro Max" at bounding box center [835, 364] width 382 height 26
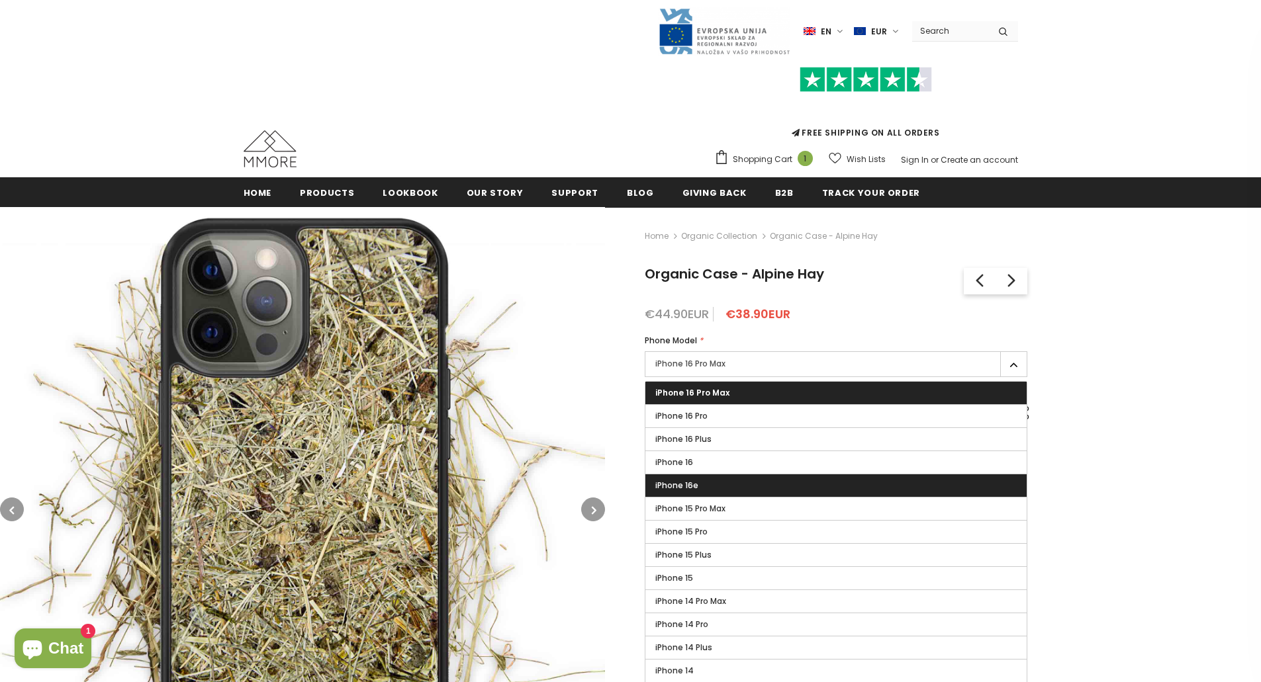
click at [742, 483] on label "iPhone 16e" at bounding box center [835, 485] width 381 height 22
click at [0, 0] on input "iPhone 16e" at bounding box center [0, 0] width 0 height 0
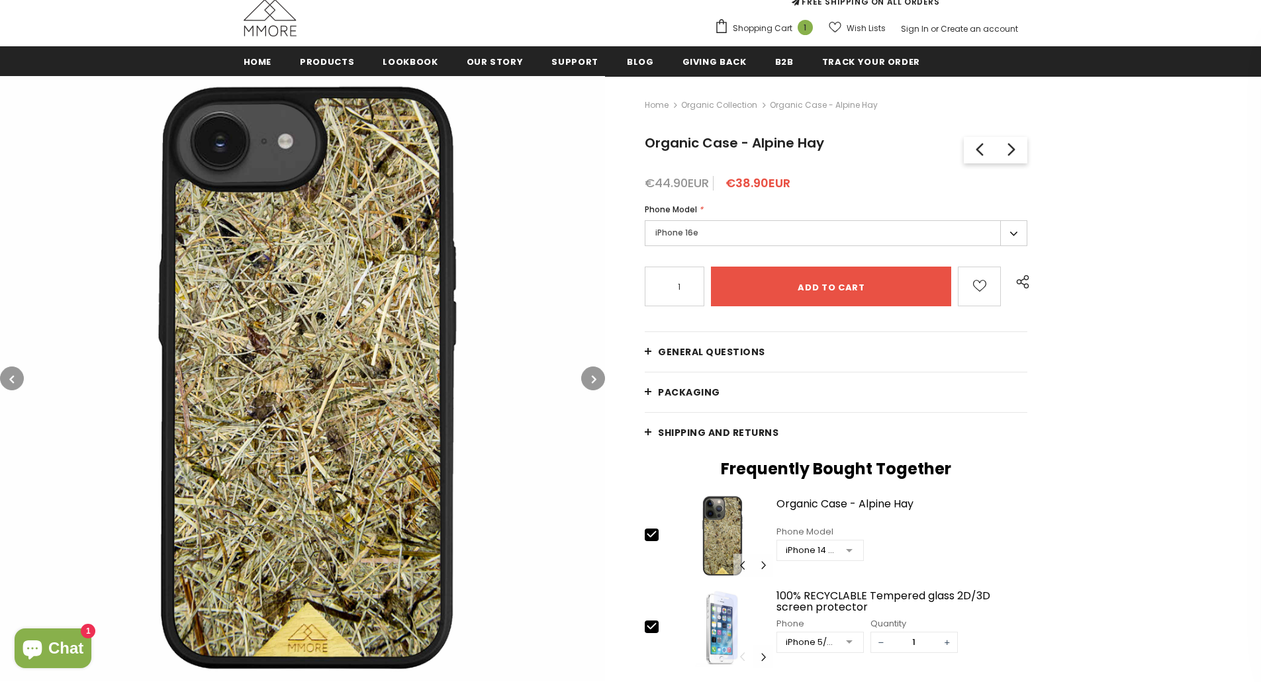
scroll to position [136, 0]
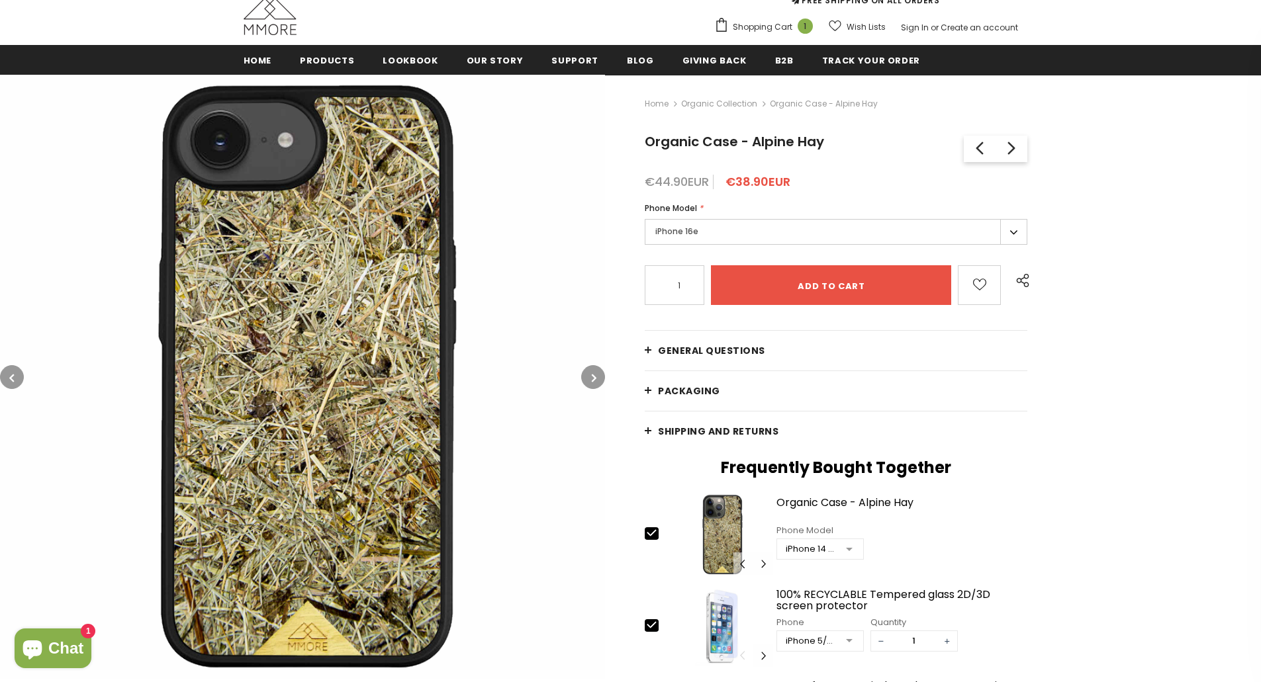
click at [589, 380] on button "button" at bounding box center [593, 377] width 24 height 24
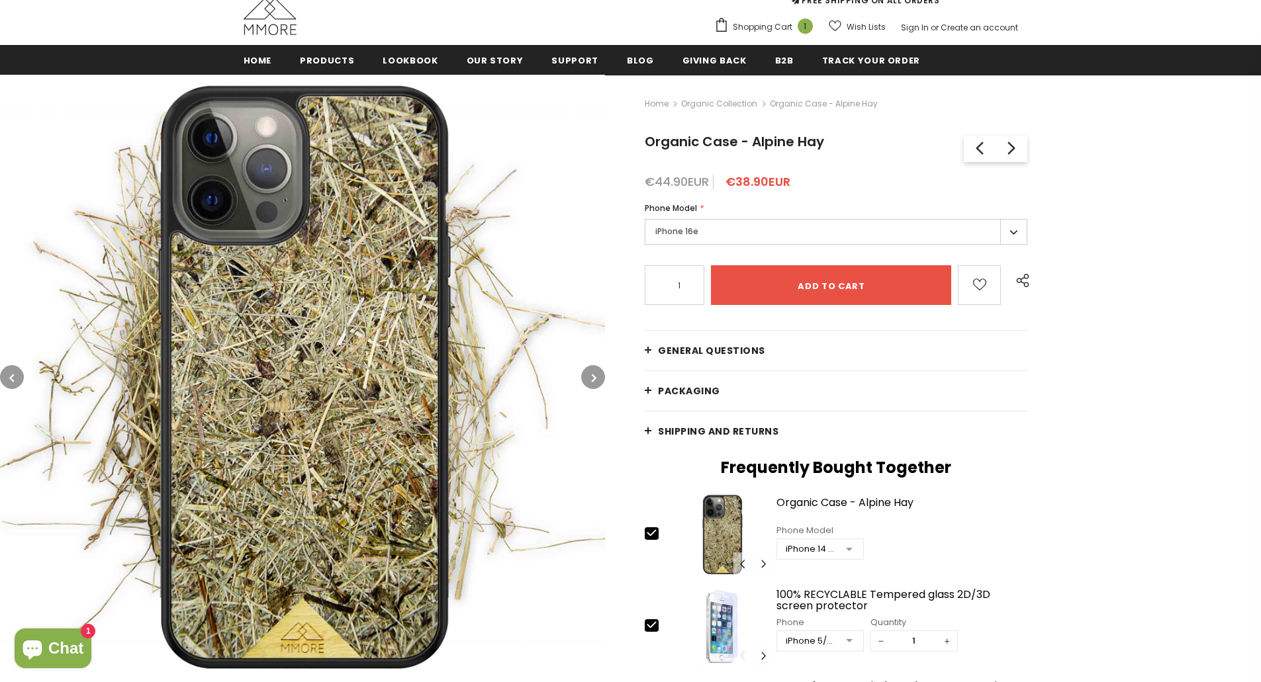
click at [590, 379] on button "button" at bounding box center [593, 377] width 24 height 24
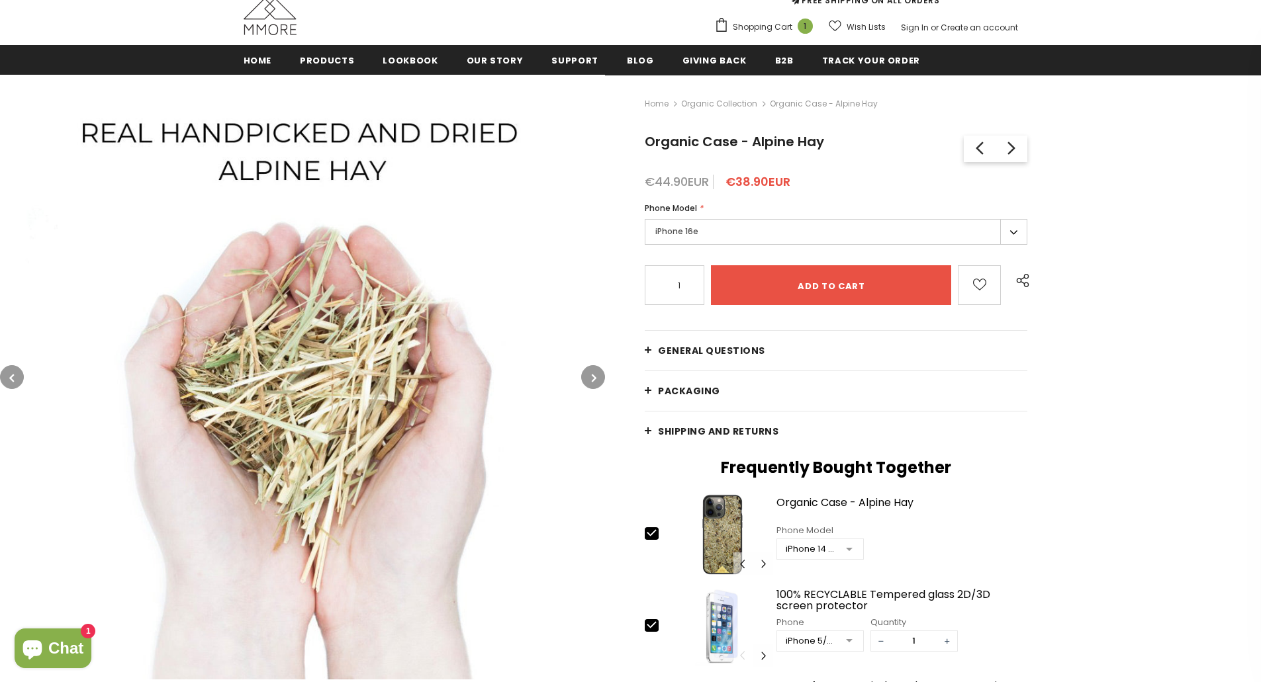
click at [590, 379] on button "button" at bounding box center [593, 377] width 24 height 24
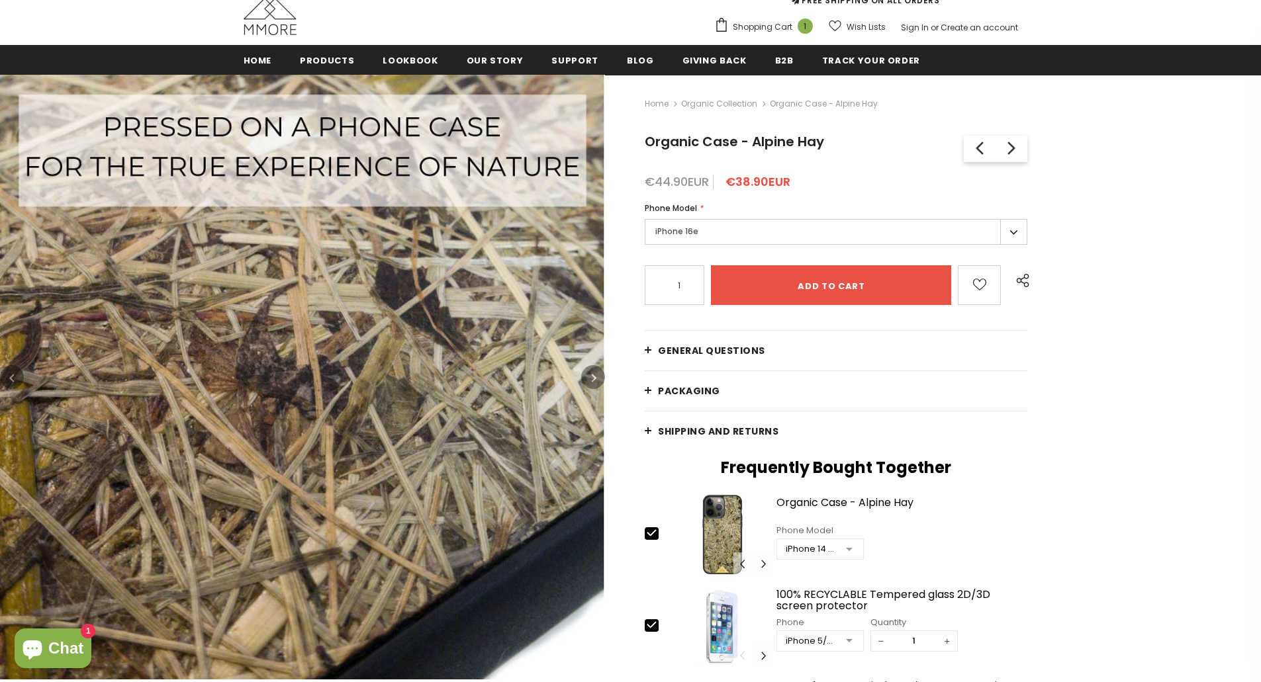
click at [590, 379] on button "button" at bounding box center [593, 377] width 24 height 24
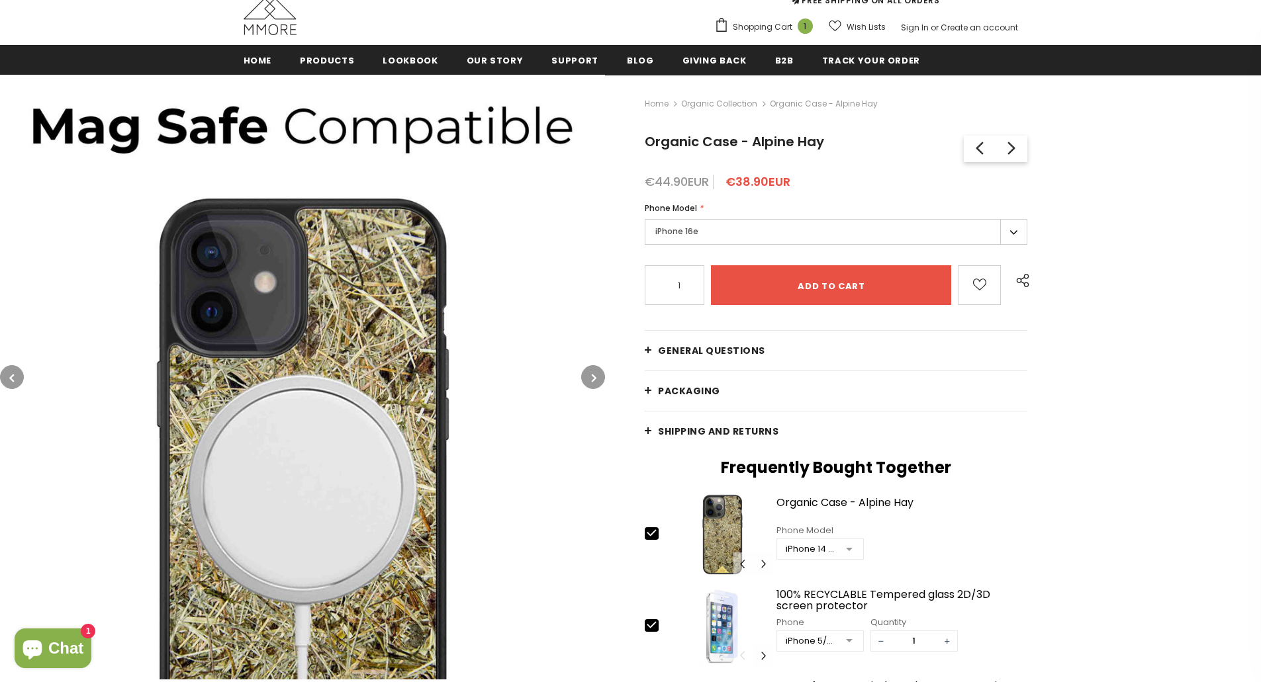
click at [590, 379] on button "button" at bounding box center [593, 377] width 24 height 24
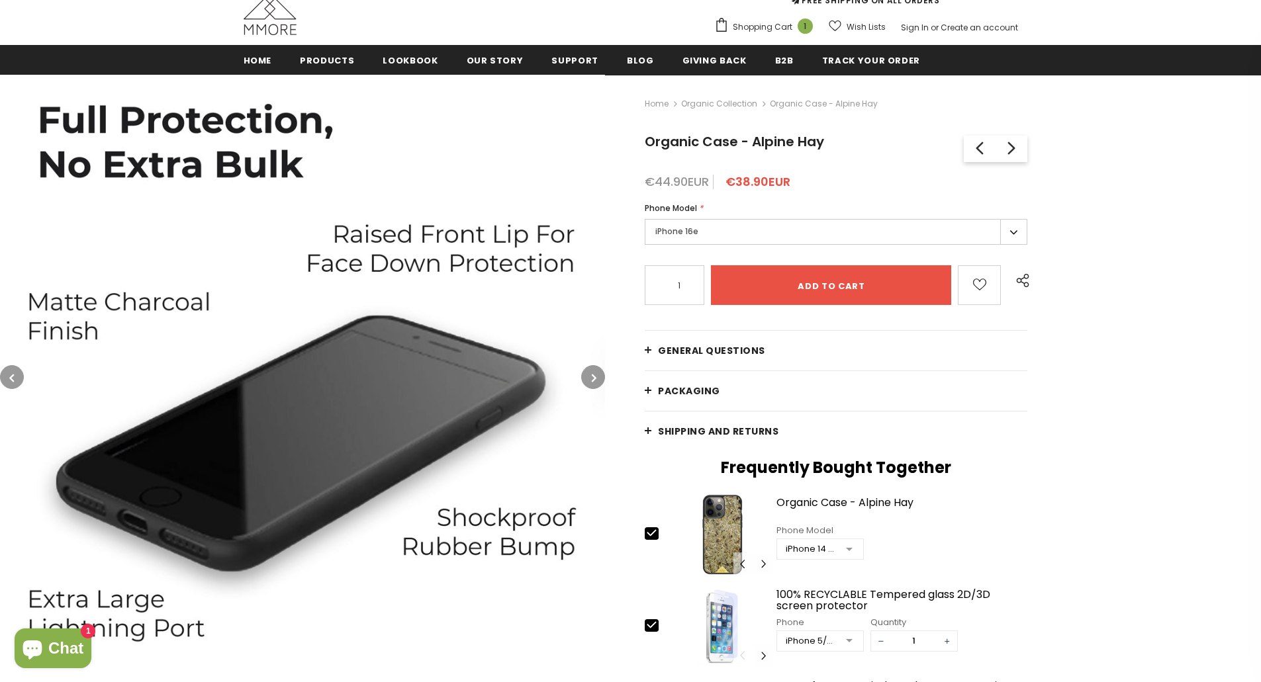
click at [590, 379] on button "button" at bounding box center [593, 377] width 24 height 24
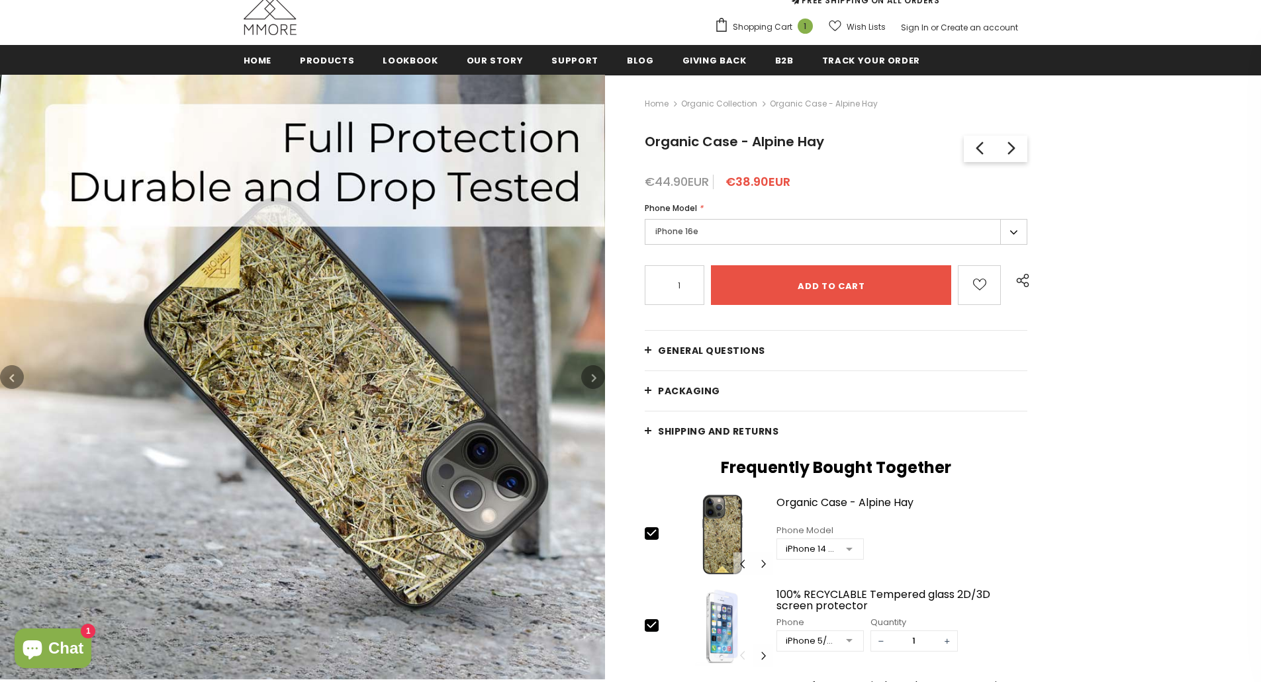
click at [590, 379] on button "button" at bounding box center [593, 377] width 24 height 24
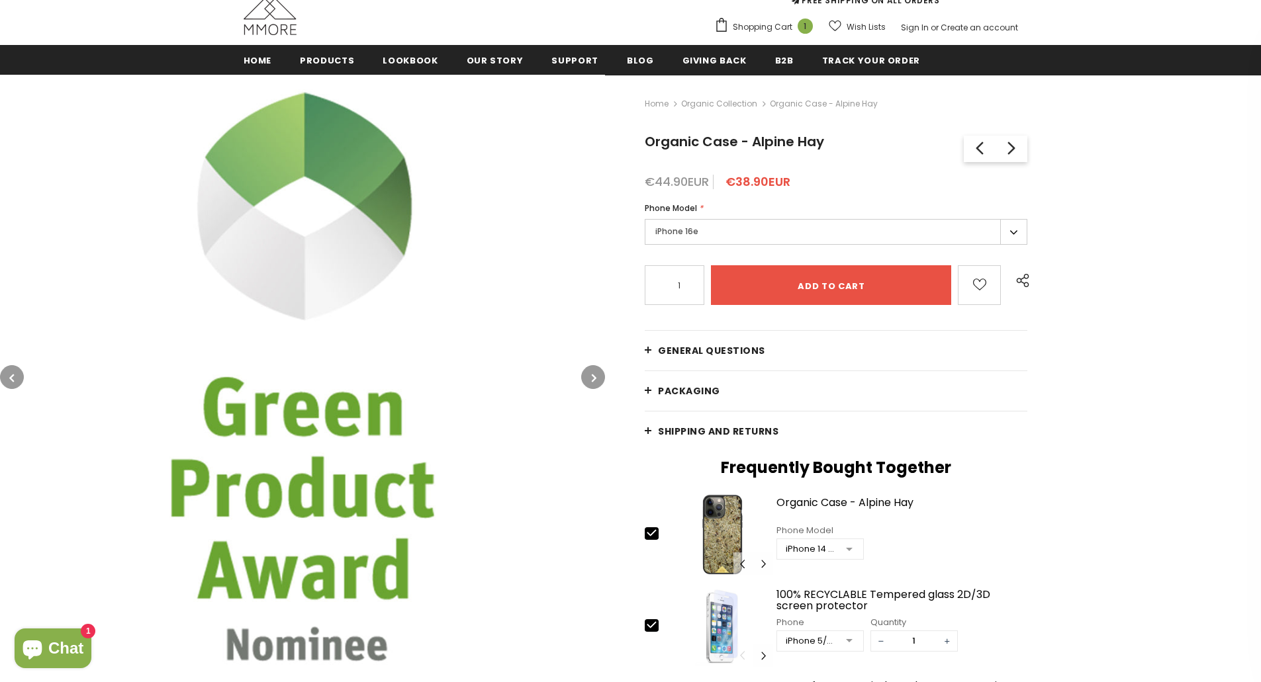
click at [590, 379] on button "button" at bounding box center [593, 377] width 24 height 24
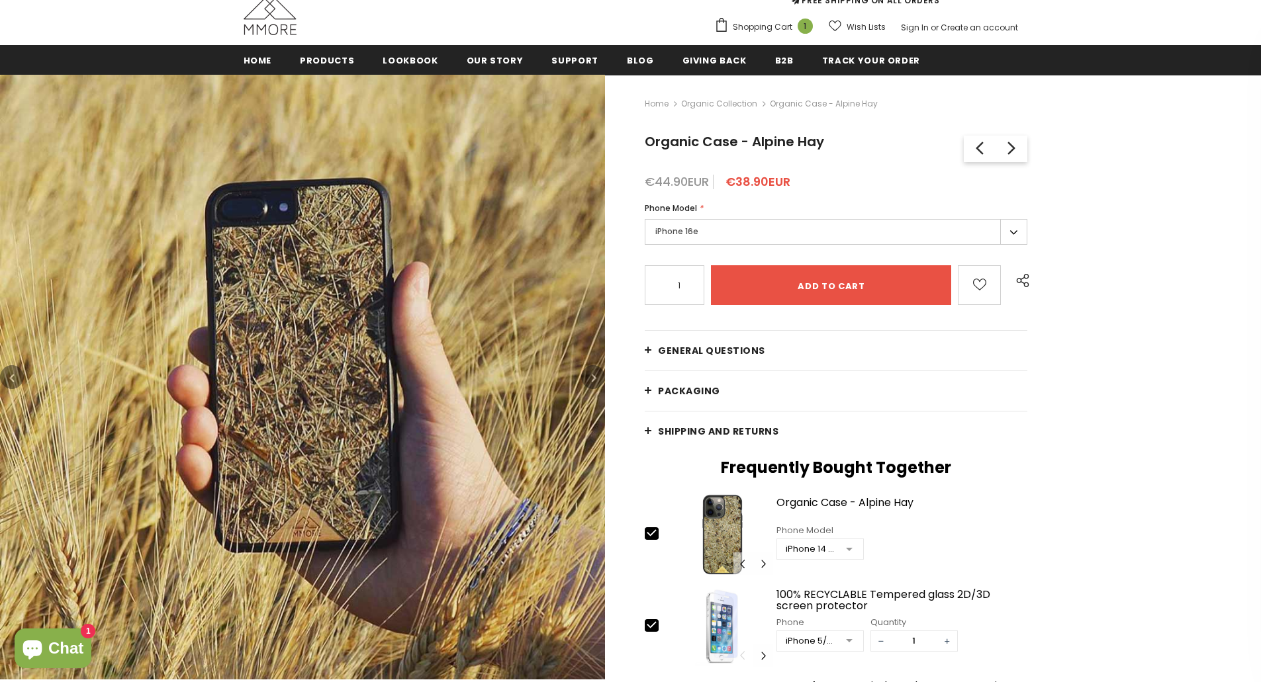
click at [590, 379] on button "button" at bounding box center [593, 377] width 24 height 24
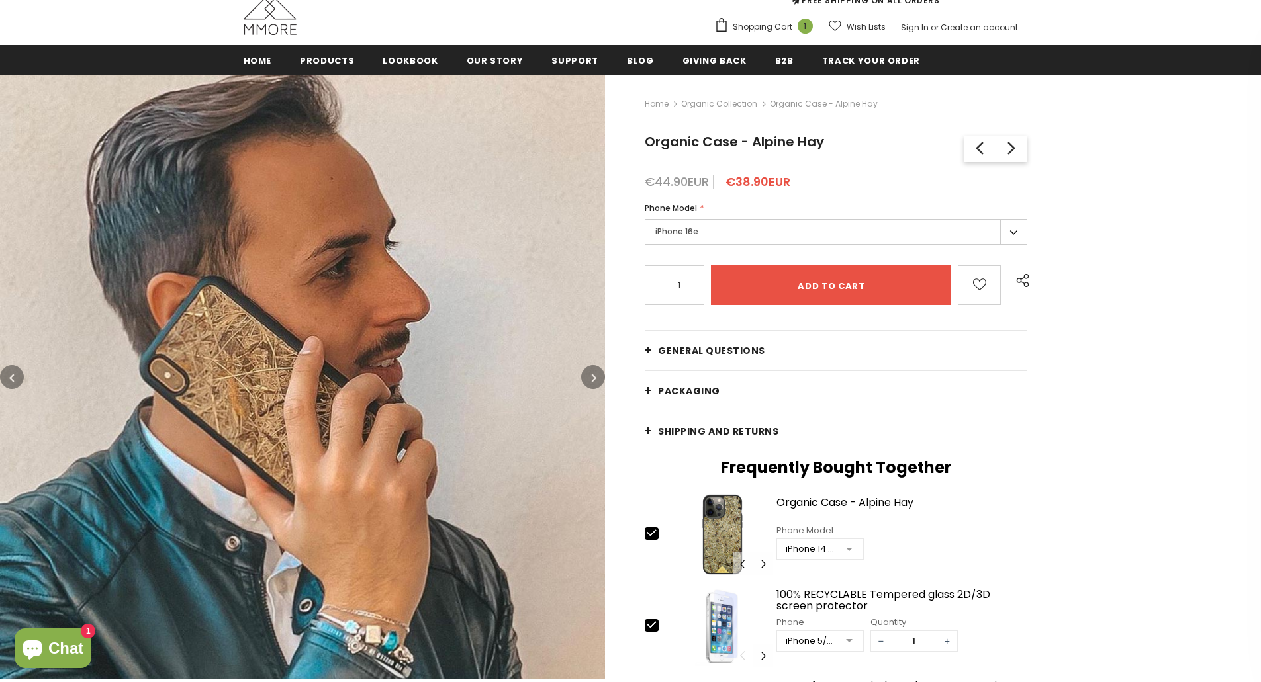
click at [590, 379] on button "button" at bounding box center [593, 377] width 24 height 24
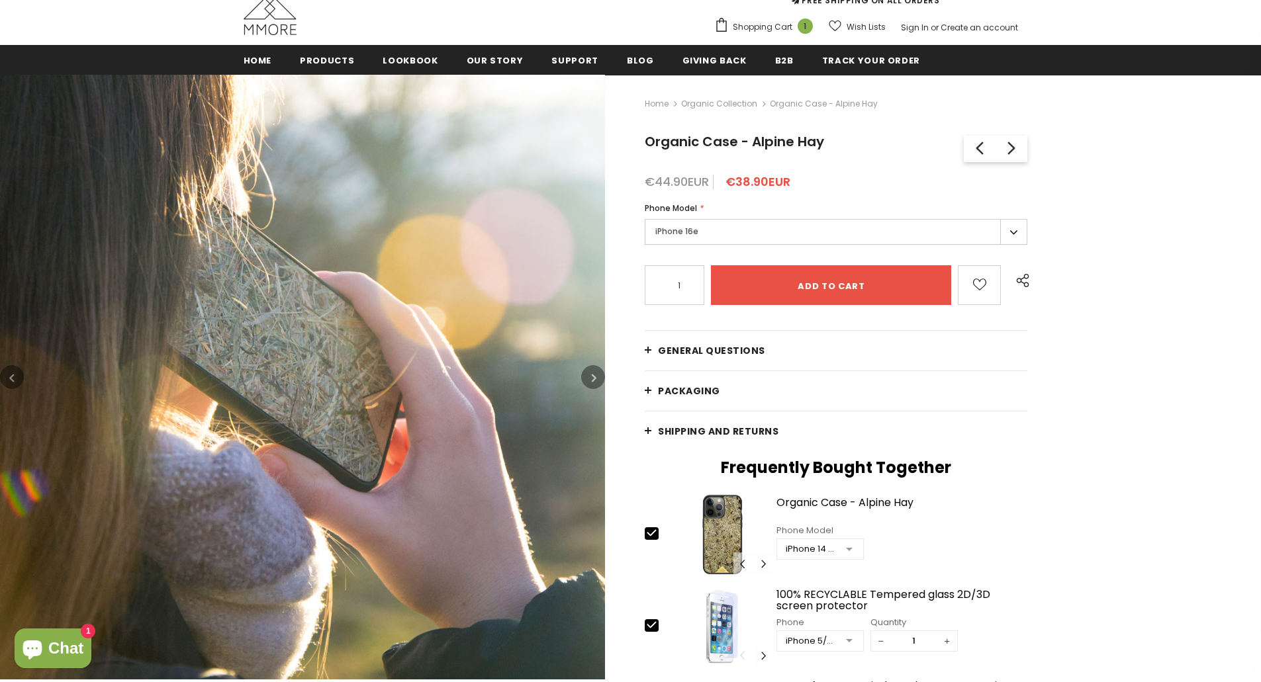
click at [590, 379] on button "button" at bounding box center [593, 377] width 24 height 24
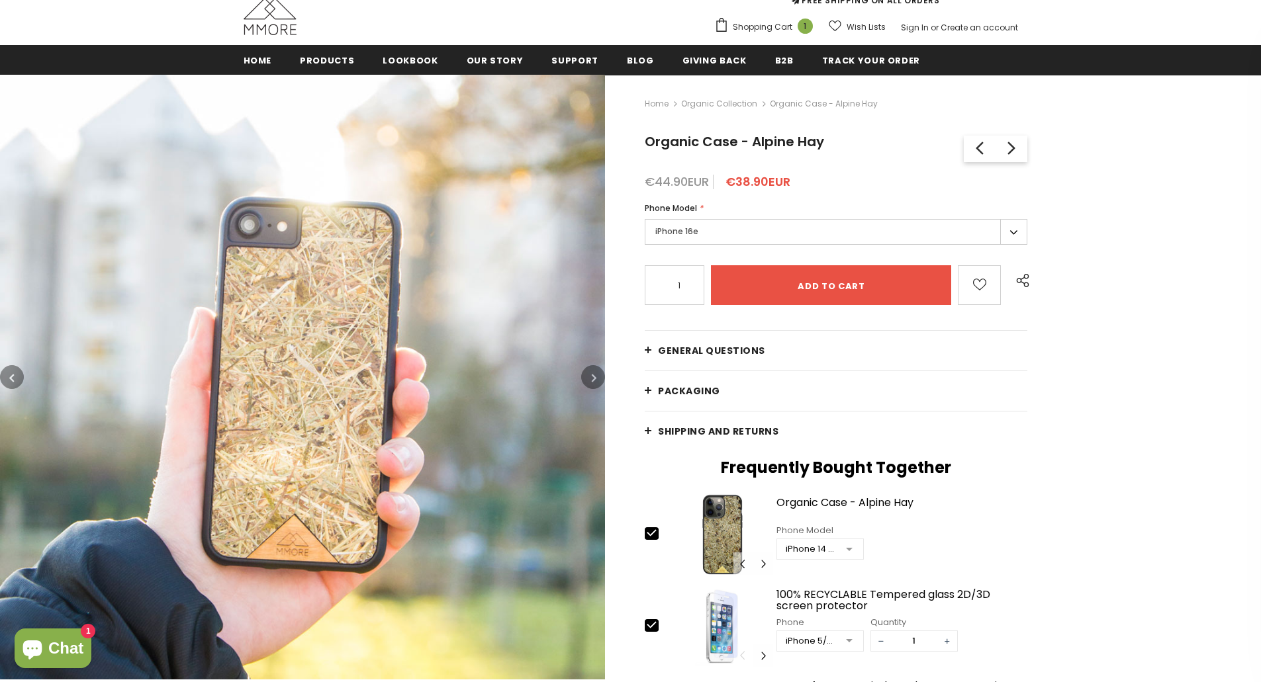
click at [590, 379] on button "button" at bounding box center [593, 377] width 24 height 24
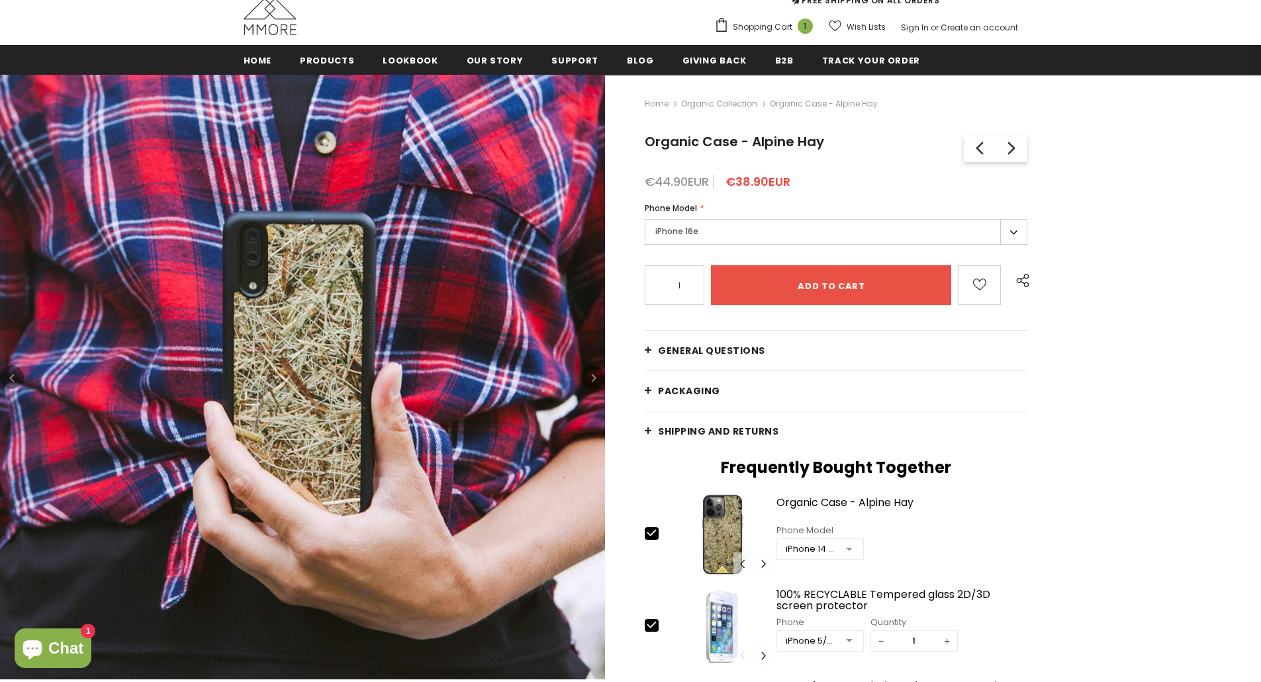
click at [590, 379] on button "button" at bounding box center [593, 377] width 24 height 24
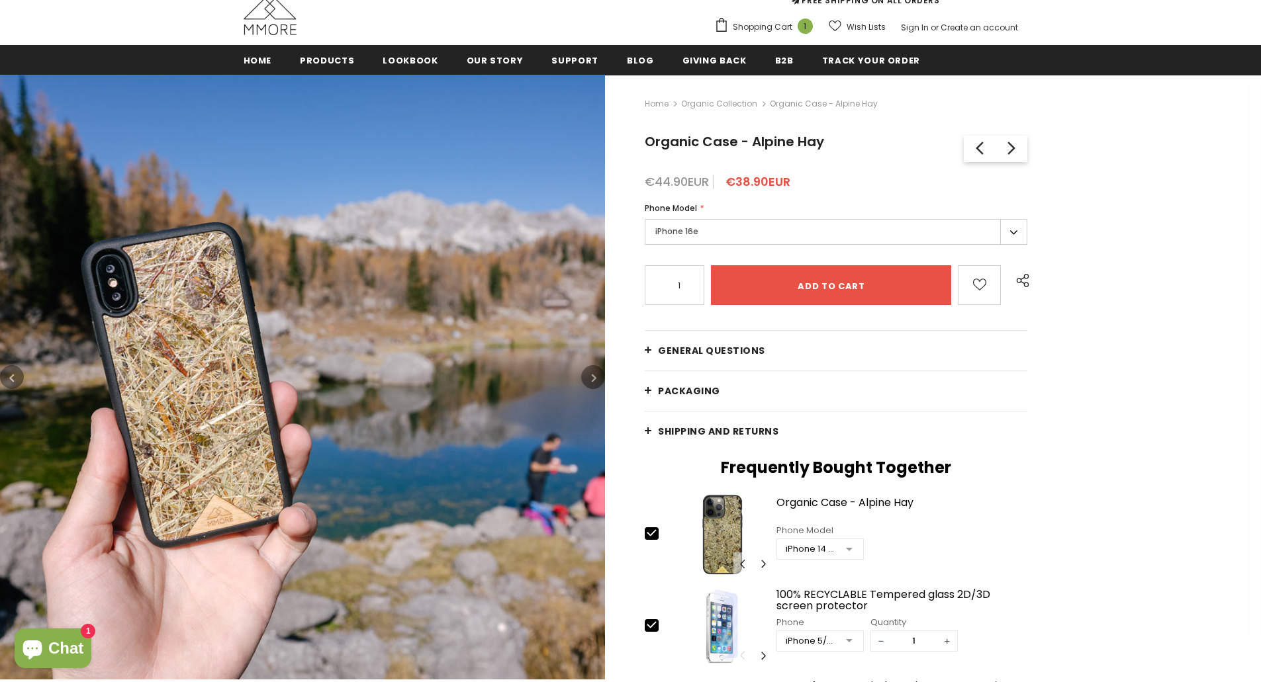
click at [590, 379] on button "button" at bounding box center [593, 377] width 24 height 24
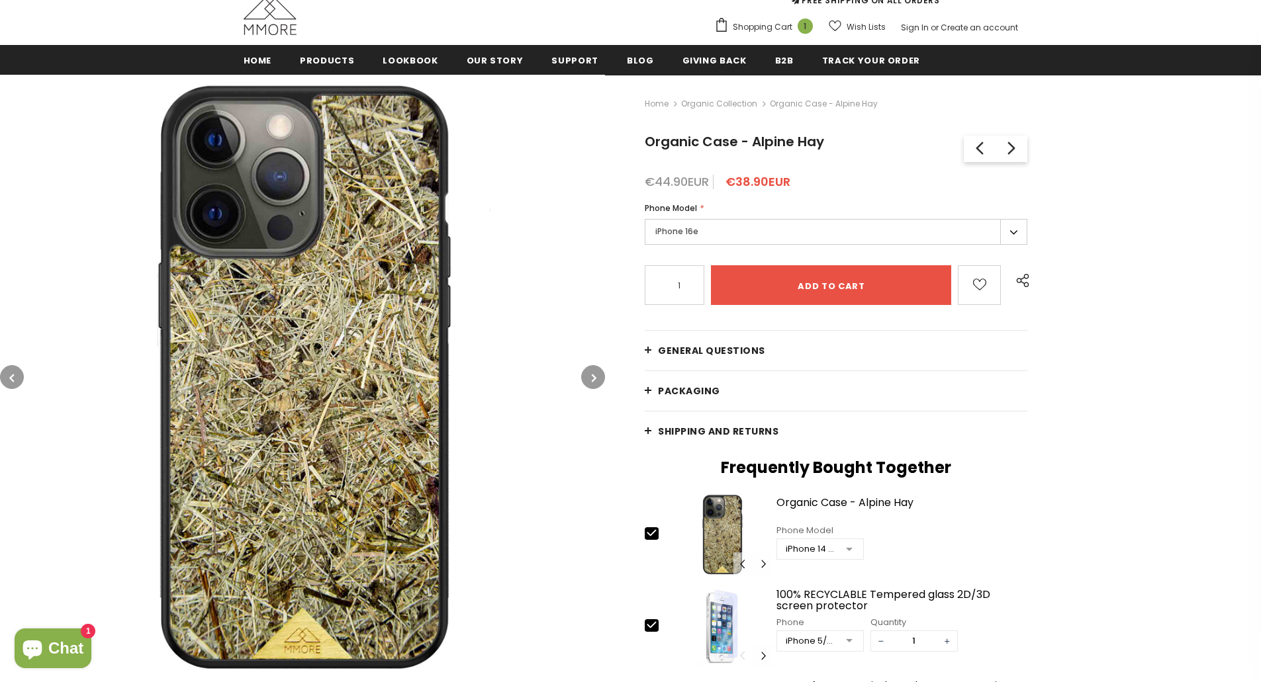
click at [590, 379] on button "button" at bounding box center [593, 377] width 24 height 24
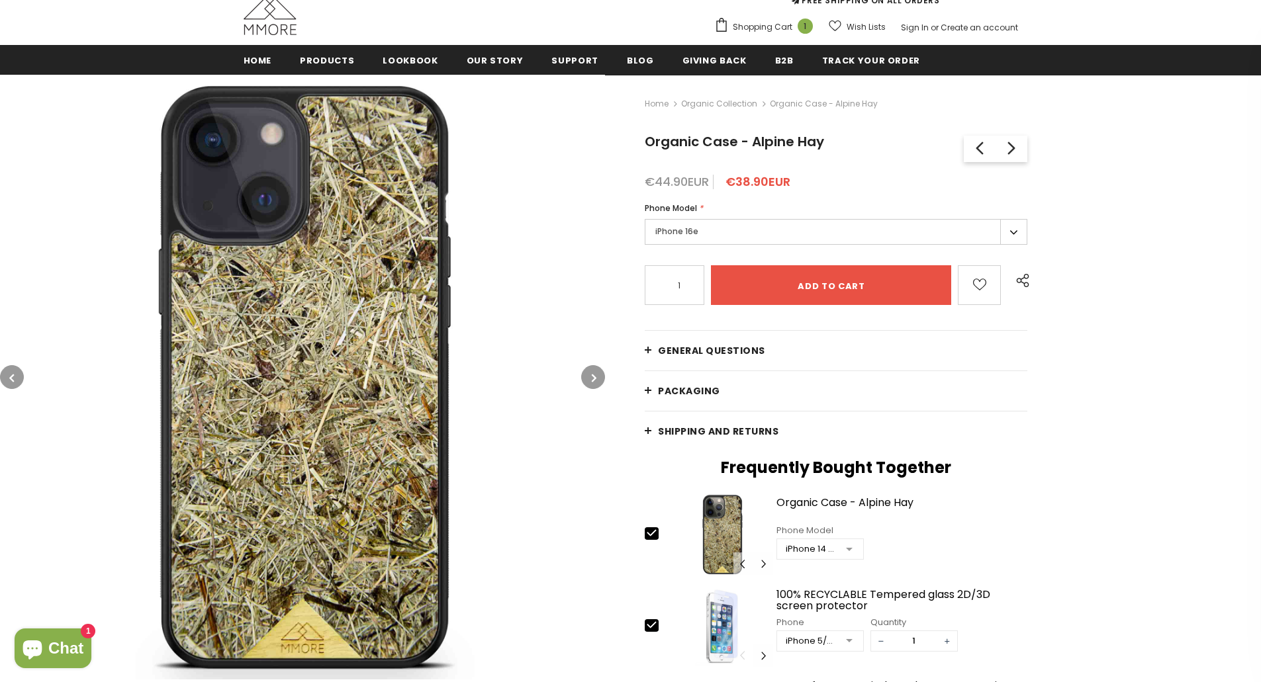
click at [590, 379] on button "button" at bounding box center [593, 377] width 24 height 24
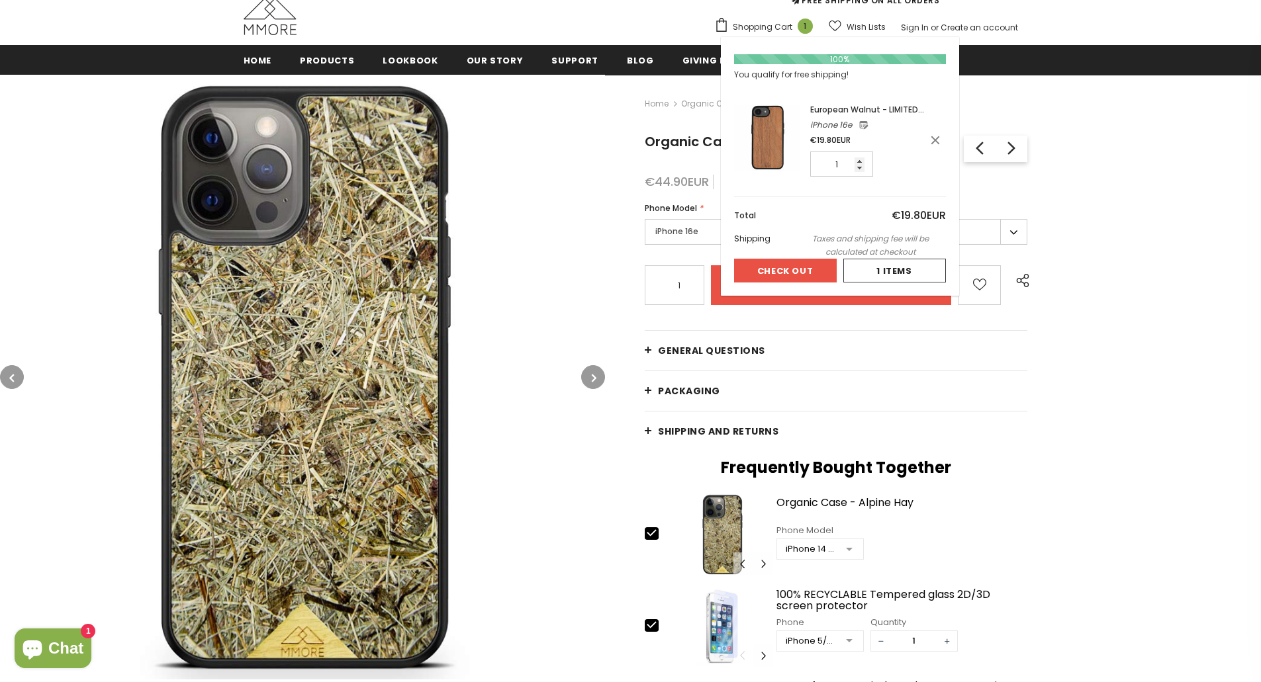
click at [756, 29] on span "Shopping Cart" at bounding box center [763, 27] width 60 height 13
click at [797, 269] on button "Check Out" at bounding box center [785, 271] width 103 height 24
